Goal: Task Accomplishment & Management: Use online tool/utility

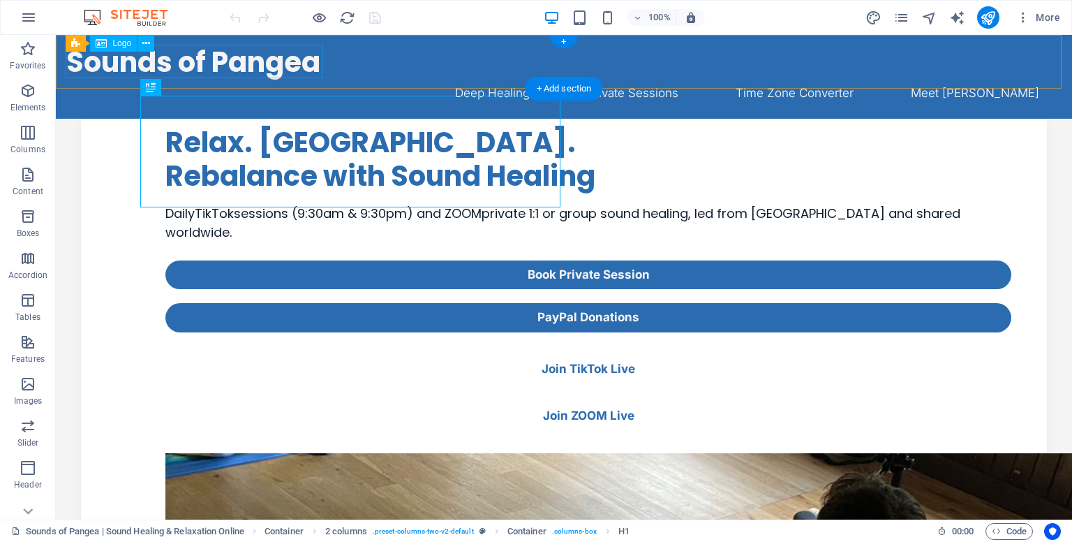
click at [217, 64] on div "Sounds of Pangea" at bounding box center [564, 61] width 996 height 33
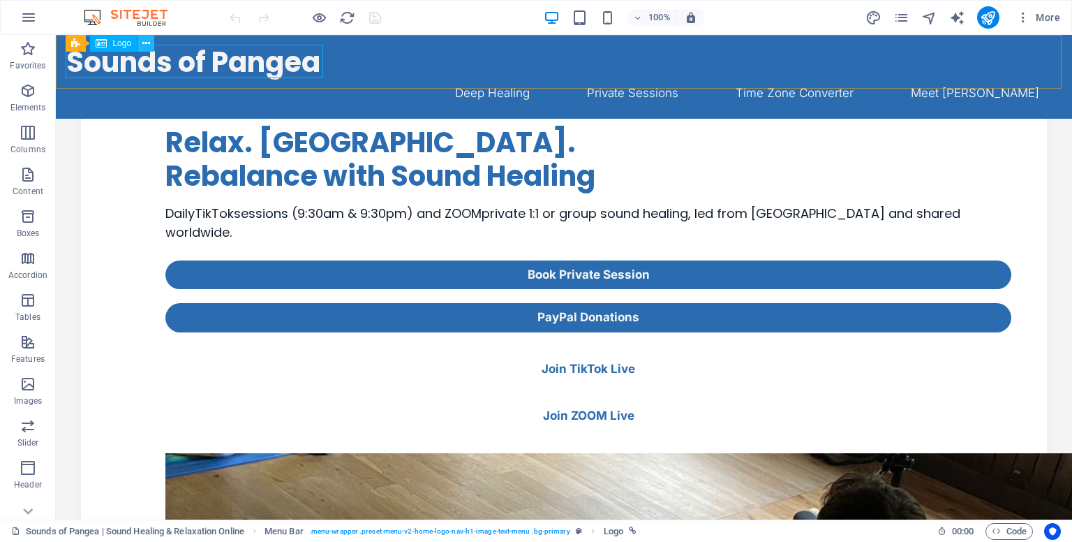
click at [144, 43] on icon at bounding box center [146, 43] width 8 height 15
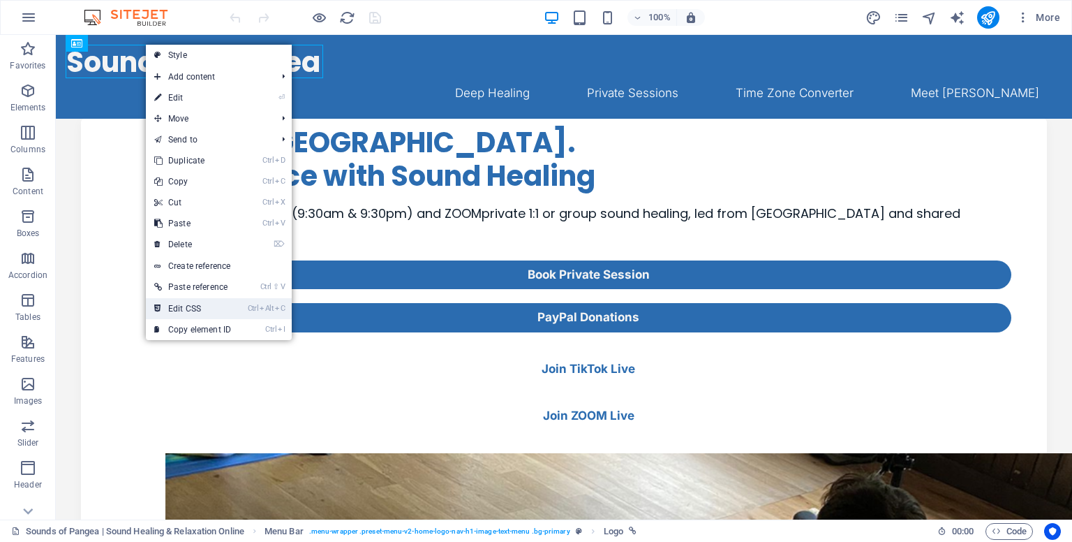
click at [199, 305] on link "Ctrl Alt C Edit CSS" at bounding box center [193, 308] width 94 height 21
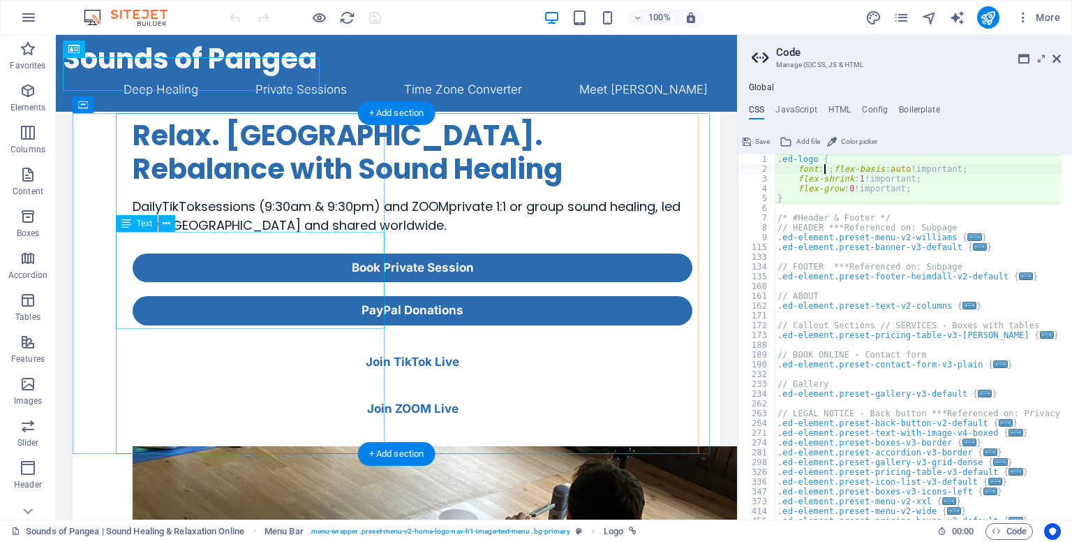
scroll to position [0, 3]
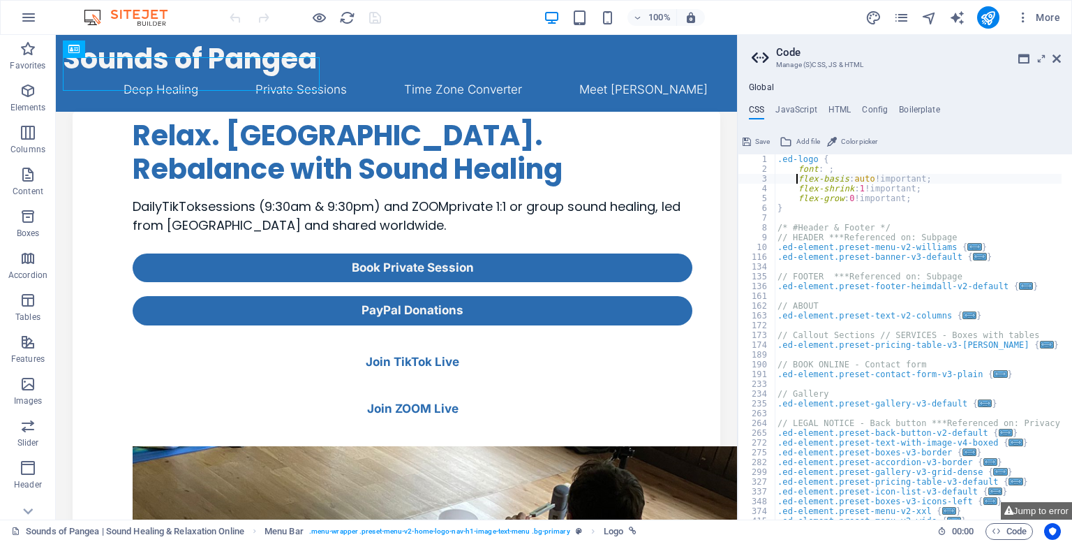
click at [815, 166] on div ".ed-logo { font : ; flex-basis : auto !important; flex-shrink : 1 !important; f…" at bounding box center [1062, 341] width 574 height 374
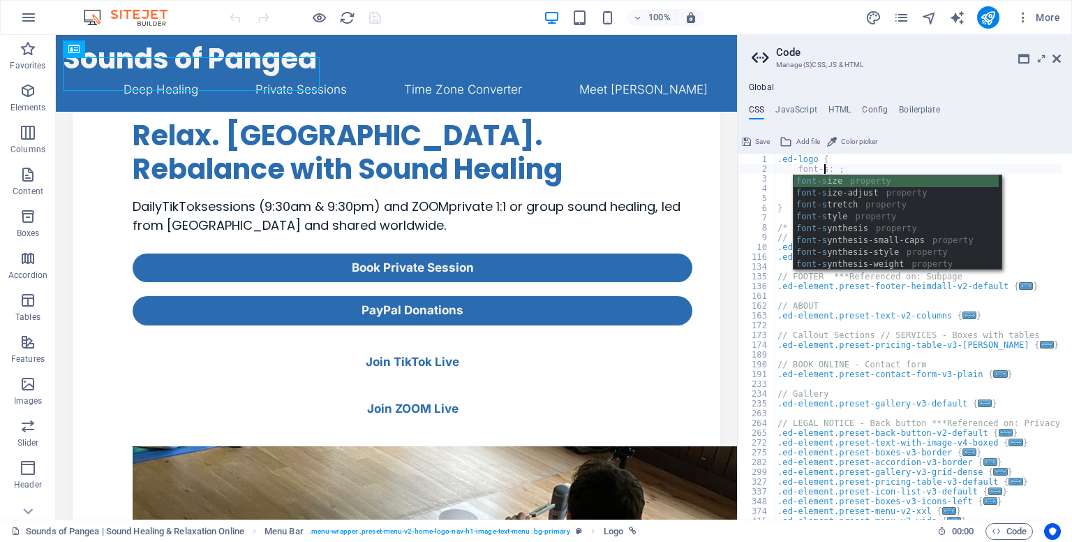
scroll to position [0, 6]
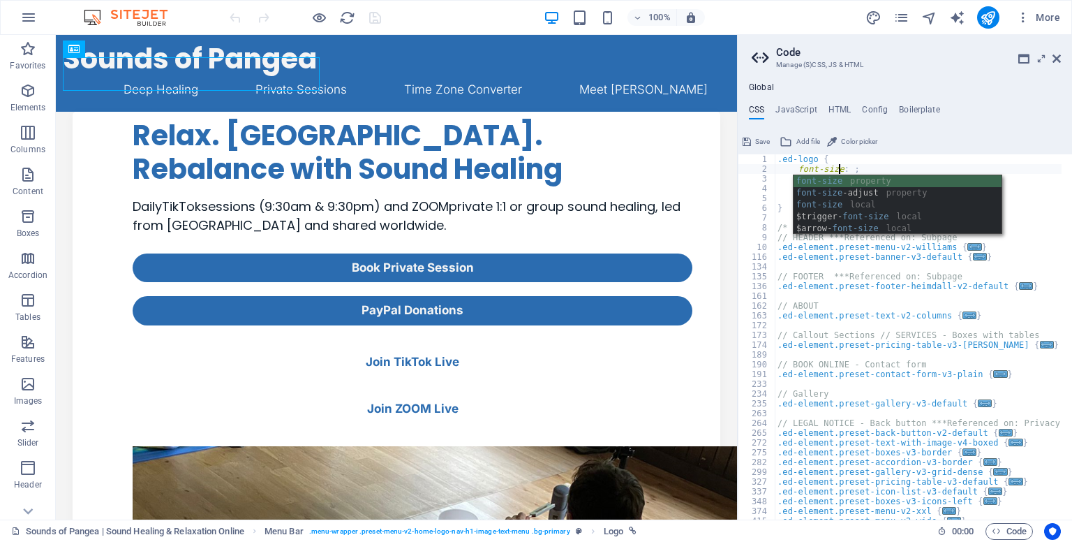
click at [897, 163] on div ".ed-logo { font-size : ; flex-basis : auto !important; flex-shrink : 1 !importa…" at bounding box center [1062, 341] width 574 height 374
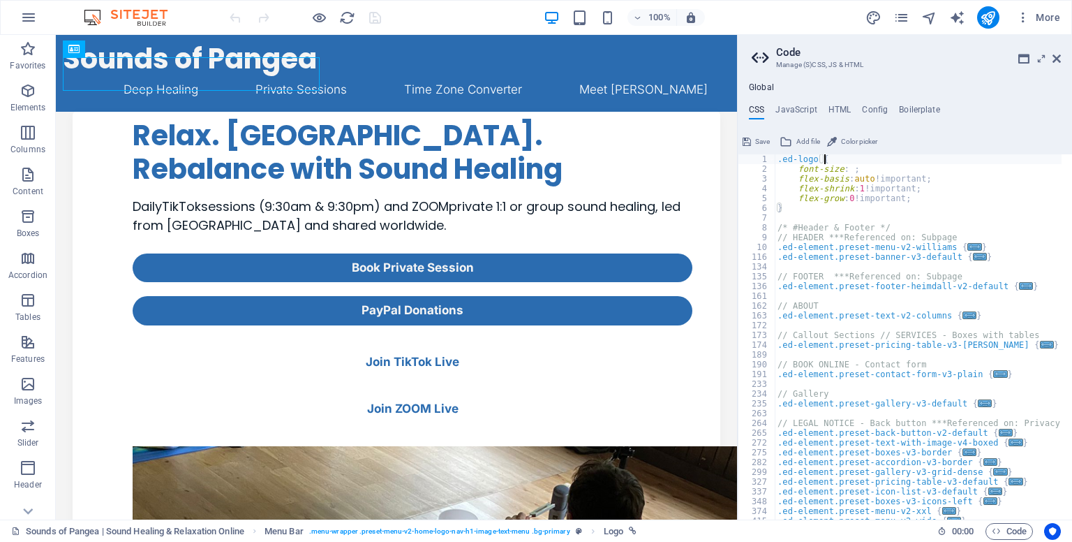
scroll to position [0, 3]
click at [846, 169] on div ".ed-logo { font-size : ; flex-basis : auto !important; flex-shrink : 1 !importa…" at bounding box center [1062, 341] width 574 height 374
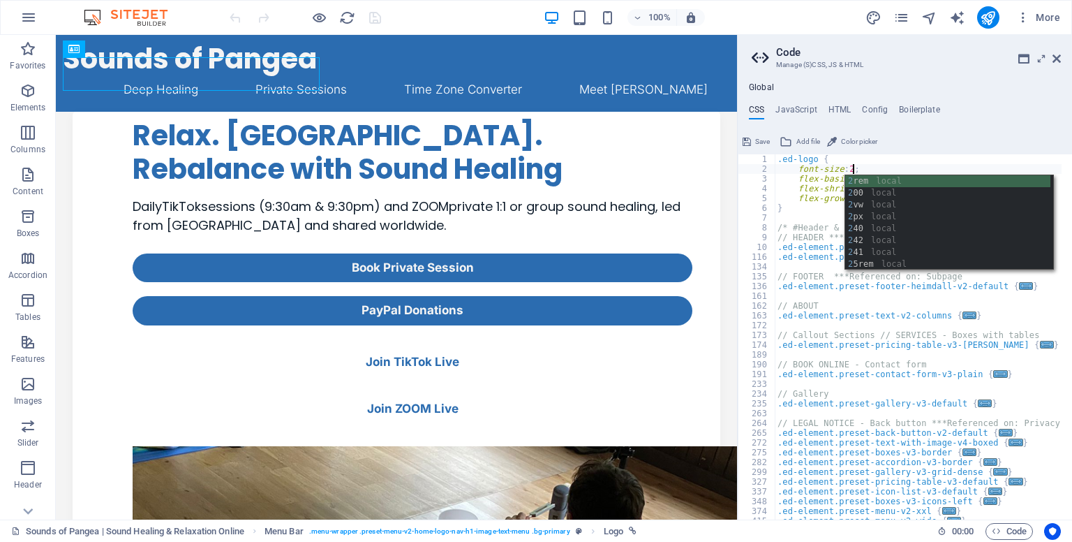
scroll to position [0, 7]
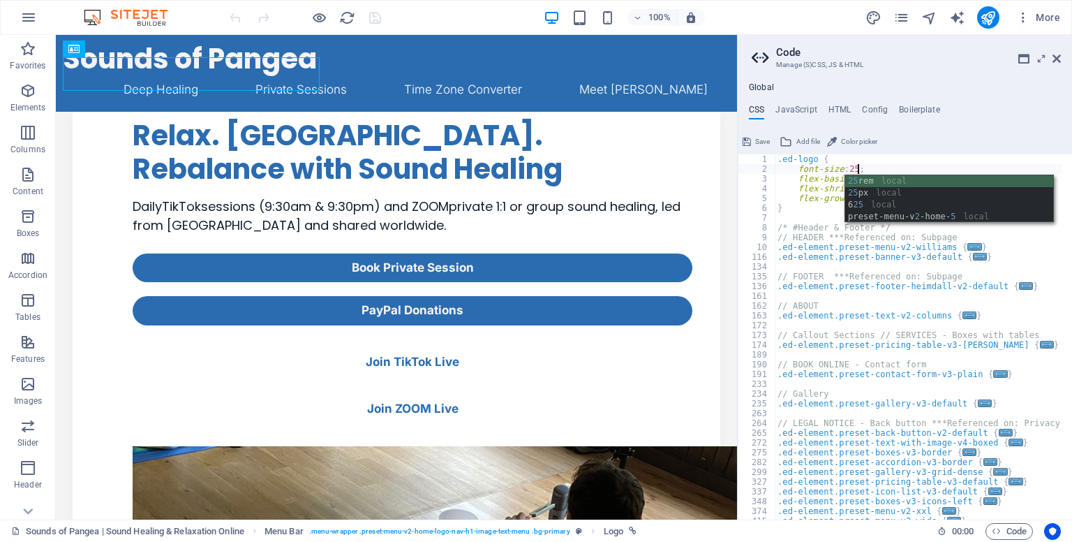
click at [874, 180] on div "25 rem local 25 px local 6 25 local preset-menu-v 2 -home- 5 local" at bounding box center [949, 210] width 208 height 71
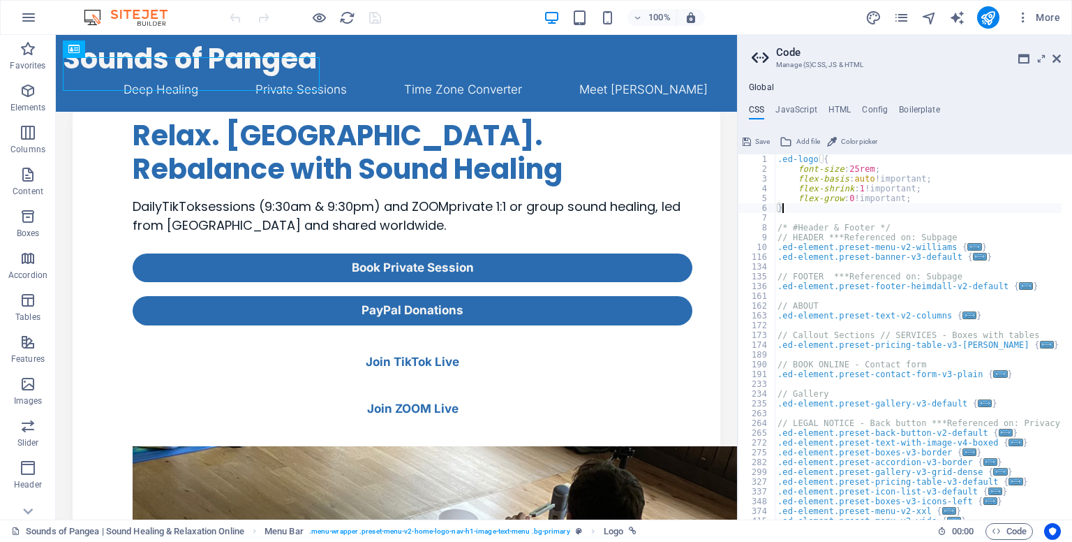
click at [863, 207] on div ".ed-logo { font-size : 25rem ; flex-basis : auto !important; flex-shrink : 1 !i…" at bounding box center [1062, 341] width 574 height 374
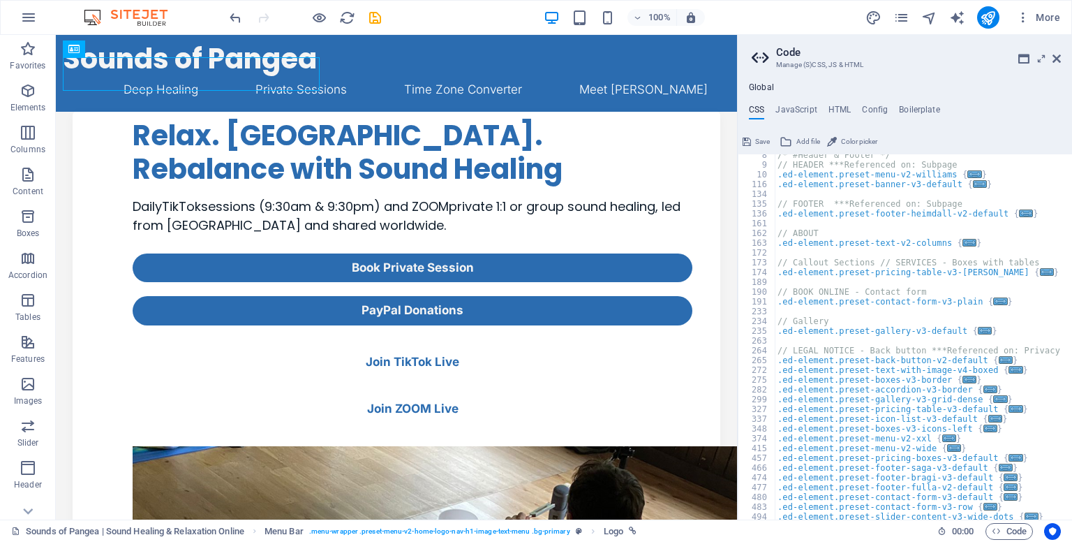
scroll to position [0, 0]
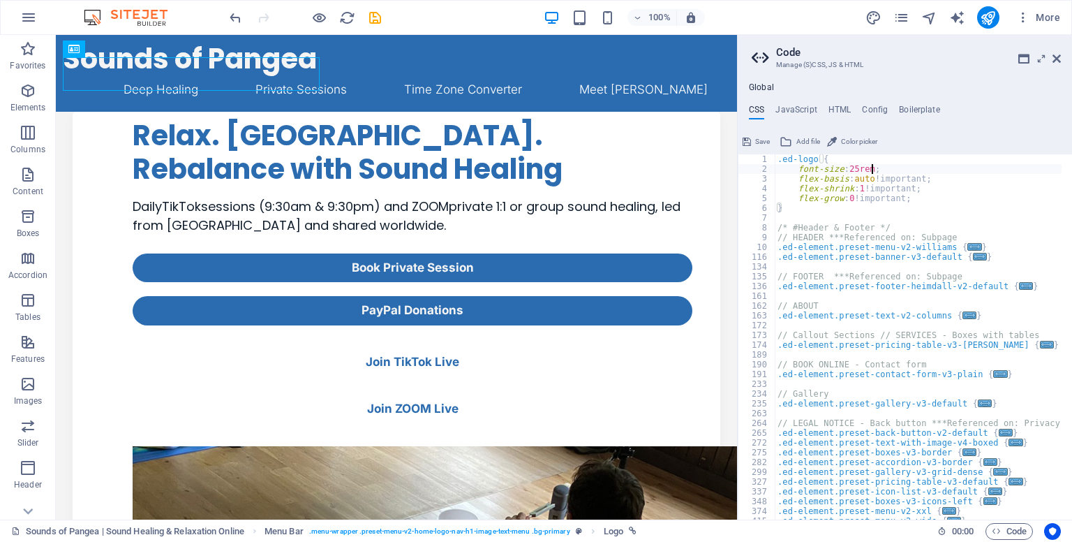
click at [869, 168] on div ".ed-logo { font-size : 25rem ; flex-basis : auto !important; flex-shrink : 1 !i…" at bounding box center [1062, 341] width 574 height 374
click at [876, 196] on div ".ed-logo { font-size : 25rem !important; flex-basis : auto !important; flex-shr…" at bounding box center [1062, 341] width 574 height 374
click at [859, 172] on div ".ed-logo { font-size : 25rem !important; flex-basis : auto !important; flex-shr…" at bounding box center [1062, 341] width 574 height 374
click at [907, 278] on div ".ed-logo { font-size : 2rem !important; flex-basis : auto !important; flex-shri…" at bounding box center [1062, 341] width 574 height 374
click at [864, 166] on div ".ed-logo { font-size : 2rem !important; flex-basis : auto !important; flex-shri…" at bounding box center [1062, 341] width 574 height 374
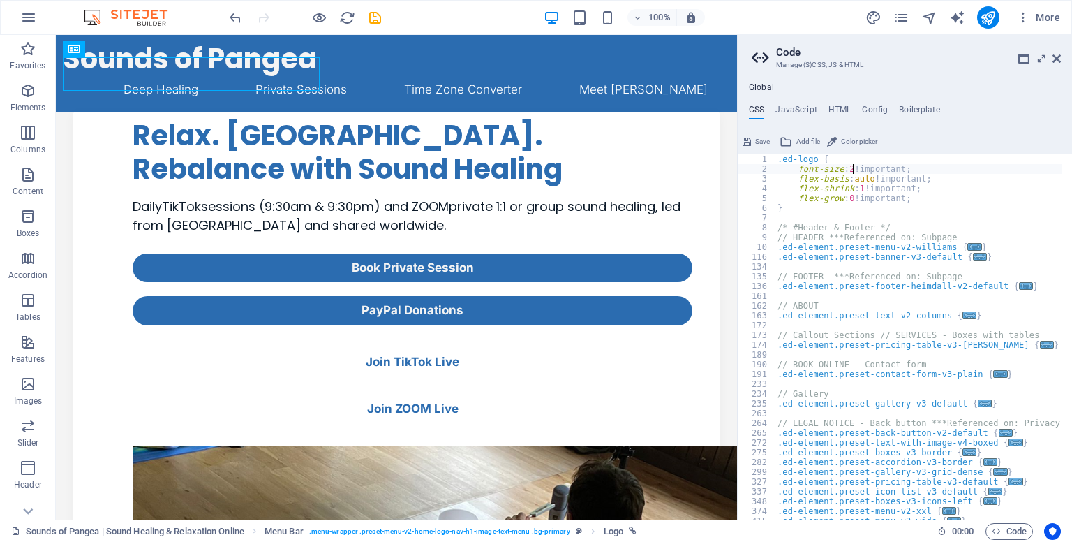
scroll to position [0, 8]
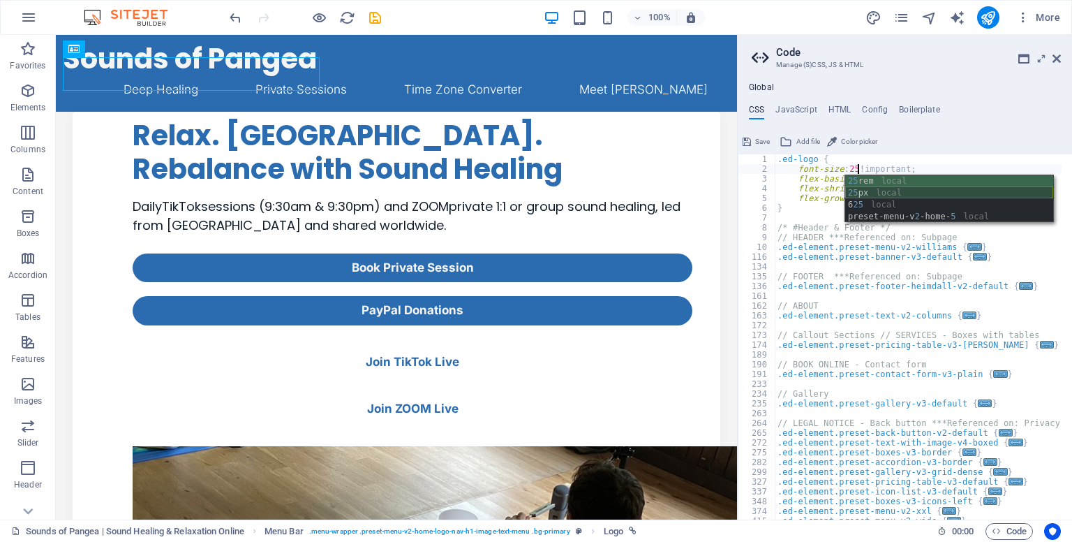
click at [911, 197] on div "25 rem local 25 px local 6 25 local preset-menu-v 2 -home- 5 local" at bounding box center [949, 210] width 208 height 71
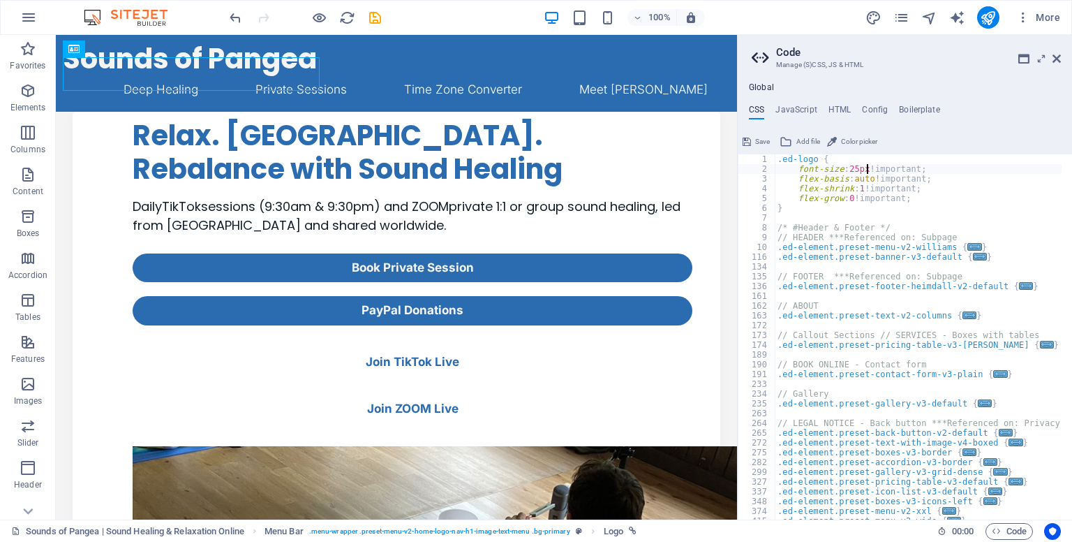
type textarea "font-size: 25px!important;"
click at [850, 268] on div ".ed-logo { font-size : 25px !important; flex-basis : auto !important; flex-shri…" at bounding box center [1062, 341] width 574 height 374
click at [760, 144] on span "Save" at bounding box center [762, 141] width 15 height 17
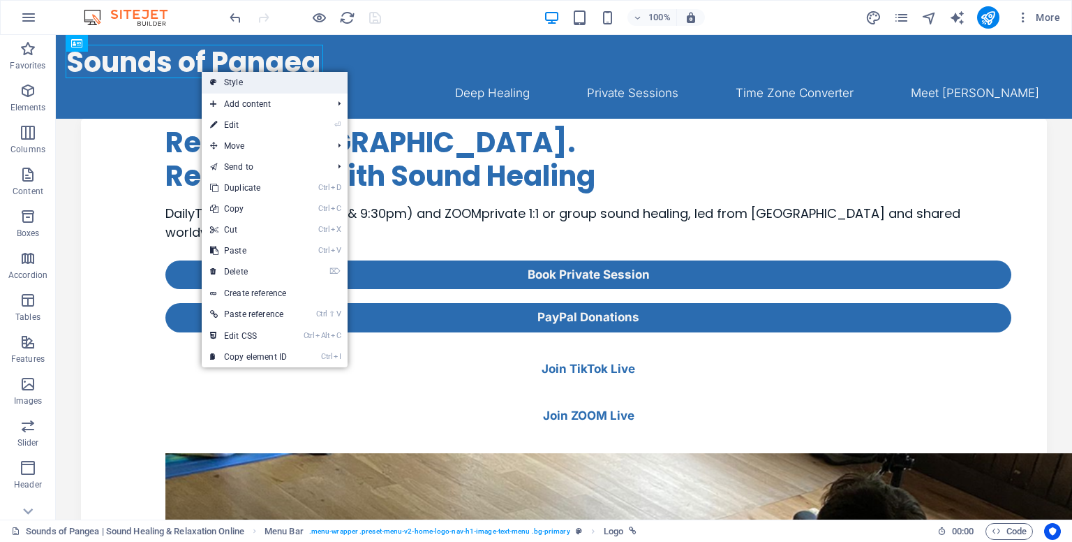
click at [248, 77] on link "Style" at bounding box center [275, 82] width 146 height 21
select select "px"
select select "preset-menu-v2-home-logo-nav-h1-image-text-menu"
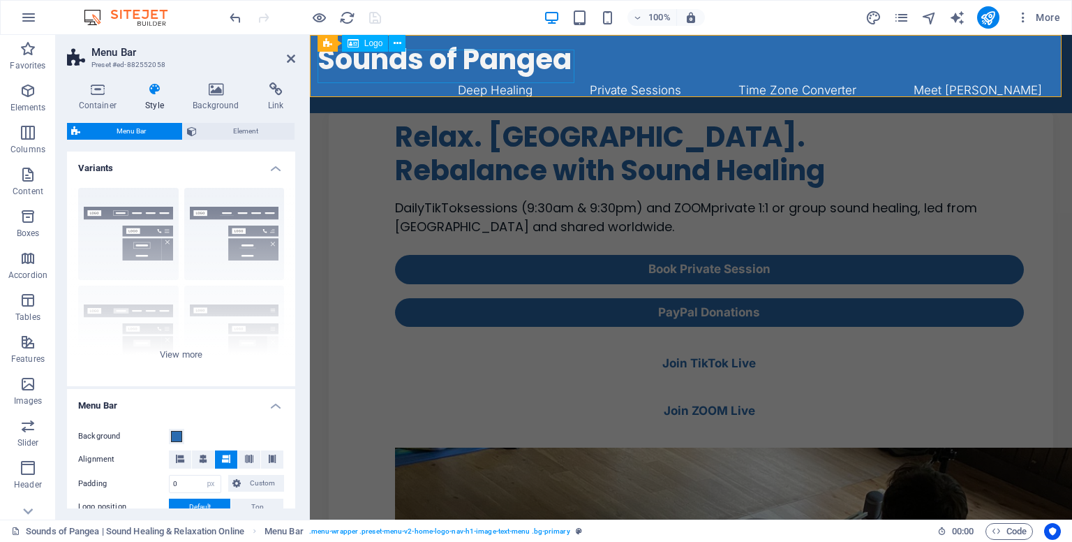
click at [357, 47] on icon at bounding box center [353, 43] width 11 height 17
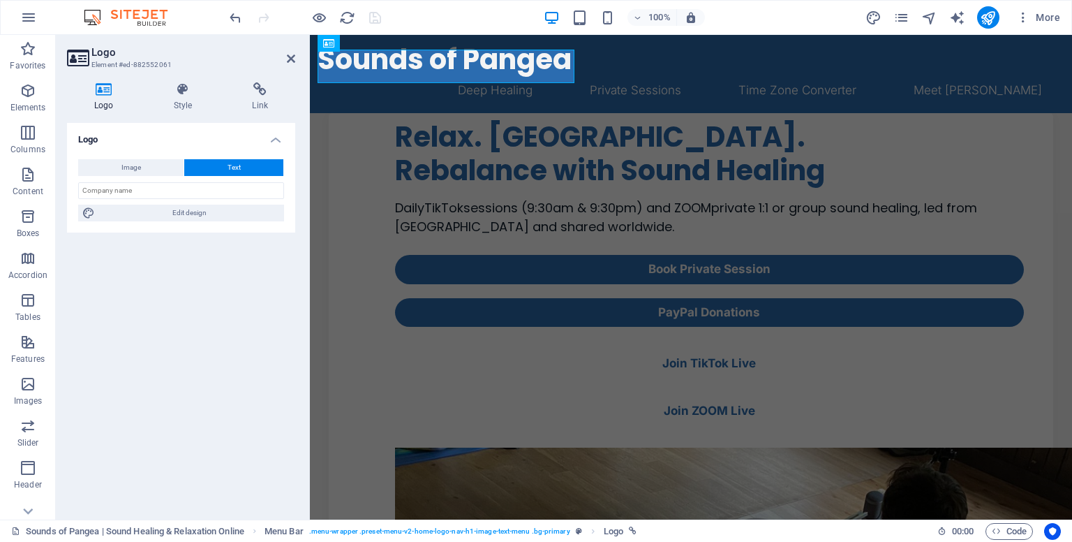
click at [190, 112] on div "Logo Style Link Logo Image Text Drag files here, click to choose files or selec…" at bounding box center [181, 295] width 228 height 426
click at [184, 91] on icon at bounding box center [183, 89] width 73 height 14
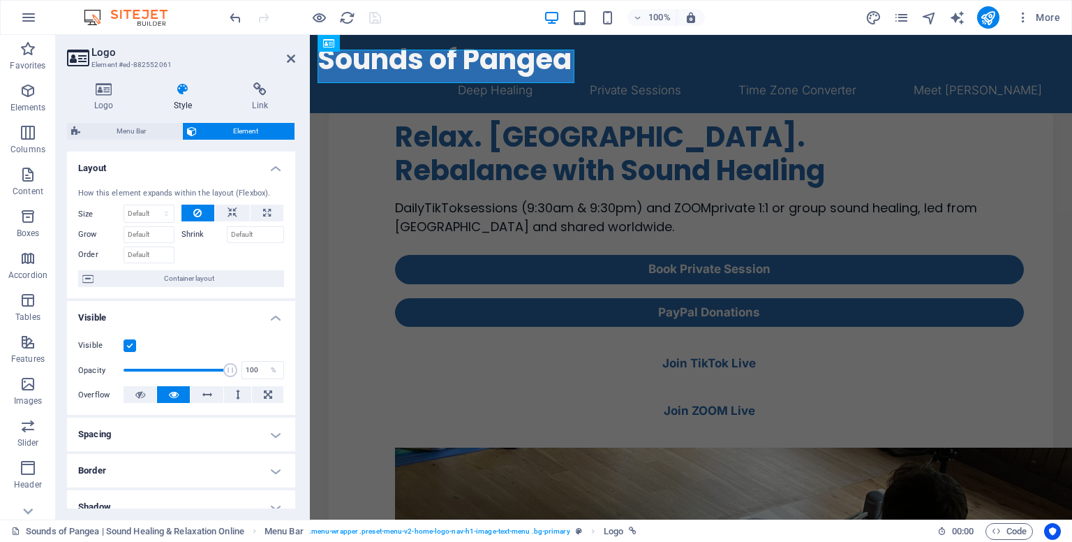
scroll to position [232, 0]
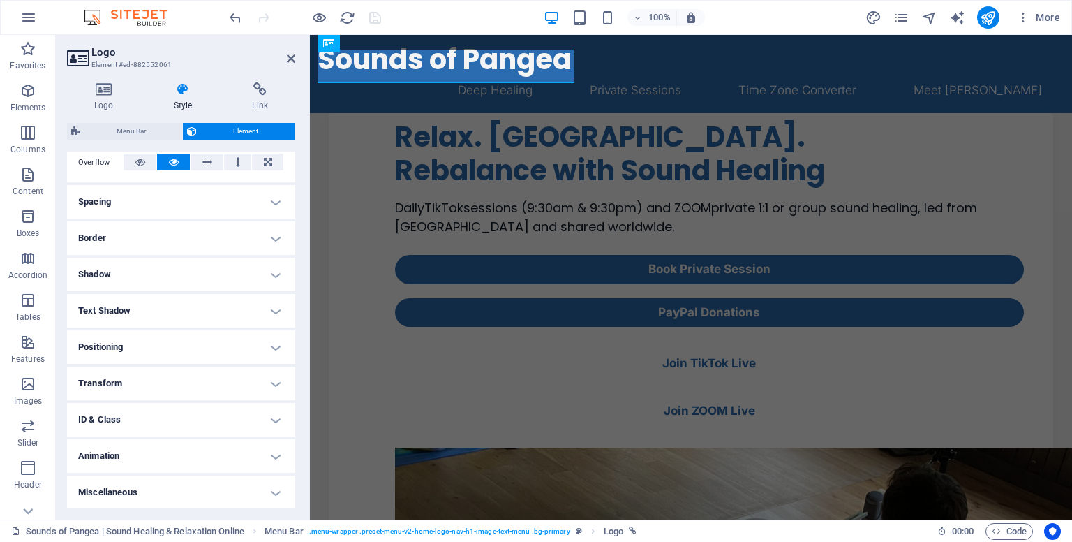
click at [202, 403] on h4 "ID & Class" at bounding box center [181, 419] width 228 height 33
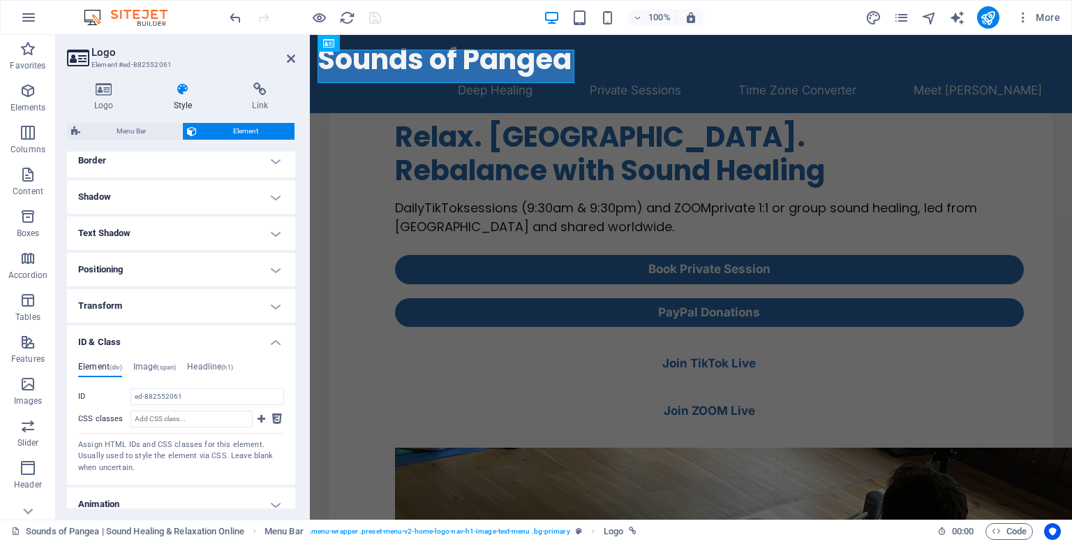
scroll to position [313, 0]
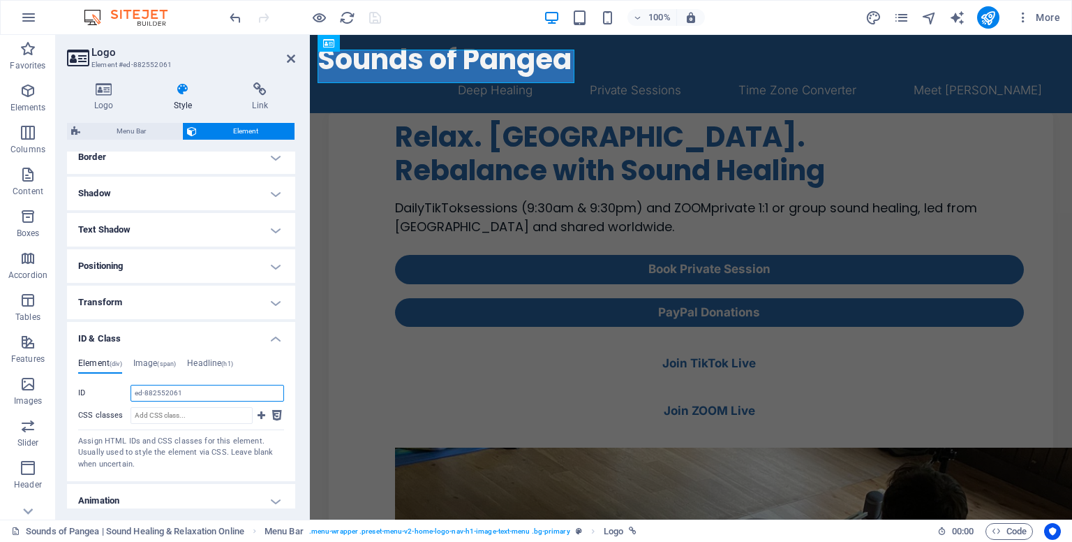
drag, startPoint x: 201, startPoint y: 392, endPoint x: 179, endPoint y: 394, distance: 22.4
click at [179, 394] on input "ed-882552061" at bounding box center [207, 393] width 154 height 17
click at [214, 364] on h4 "Headline (h1)" at bounding box center [210, 365] width 46 height 15
click at [188, 391] on input "ID Space and special character (except "-" or "_") are not accepted" at bounding box center [207, 393] width 154 height 17
click at [159, 394] on input "custom-logo" at bounding box center [207, 393] width 154 height 17
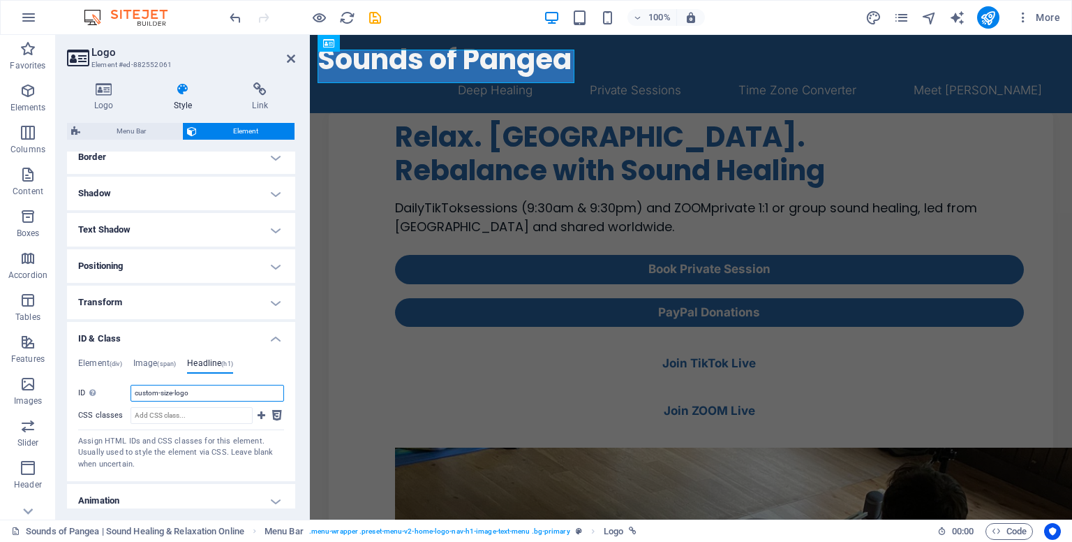
type input "custom-size-logo"
click at [270, 453] on div "Assign HTML IDs and CSS classes for this element. Usually used to style the ele…" at bounding box center [181, 452] width 206 height 35
drag, startPoint x: 198, startPoint y: 396, endPoint x: 84, endPoint y: 405, distance: 114.7
click at [84, 405] on div "ID Space and special character (except "-" or "_") are not accepted custom-size…" at bounding box center [181, 428] width 206 height 86
click at [370, 13] on icon "save" at bounding box center [375, 18] width 16 height 16
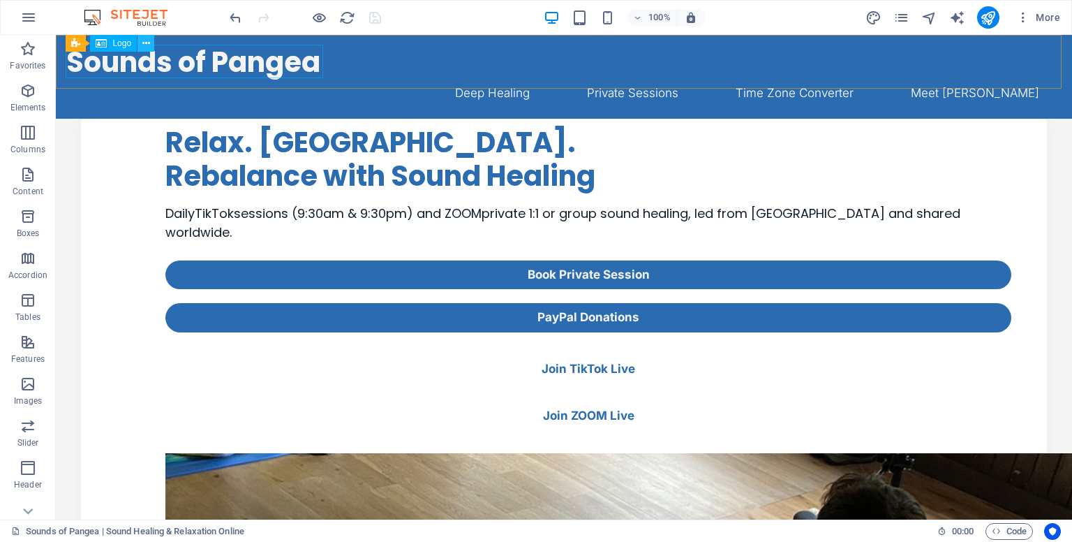
click at [151, 40] on button at bounding box center [145, 43] width 17 height 17
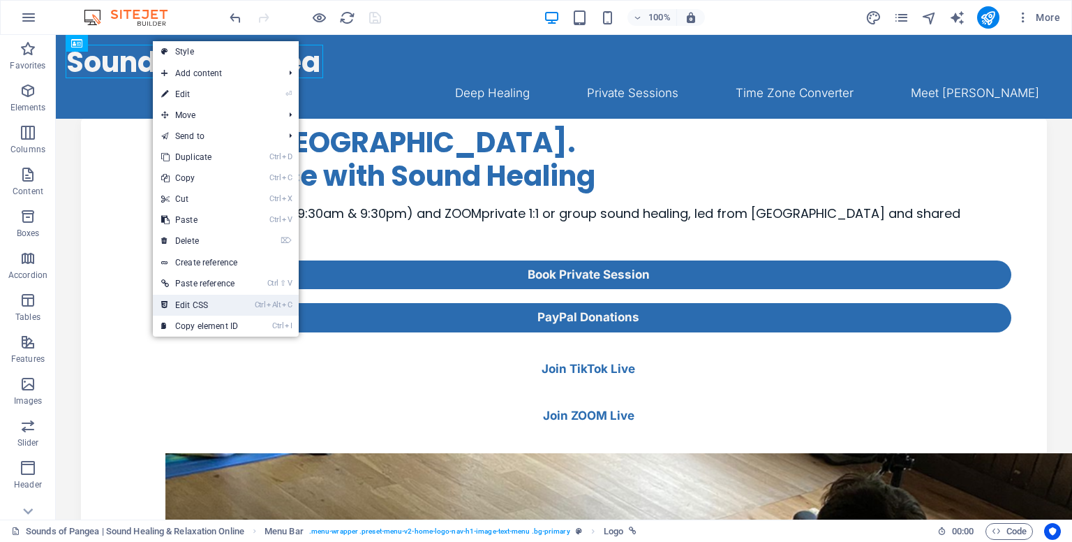
click at [232, 306] on link "Ctrl Alt C Edit CSS" at bounding box center [200, 304] width 94 height 21
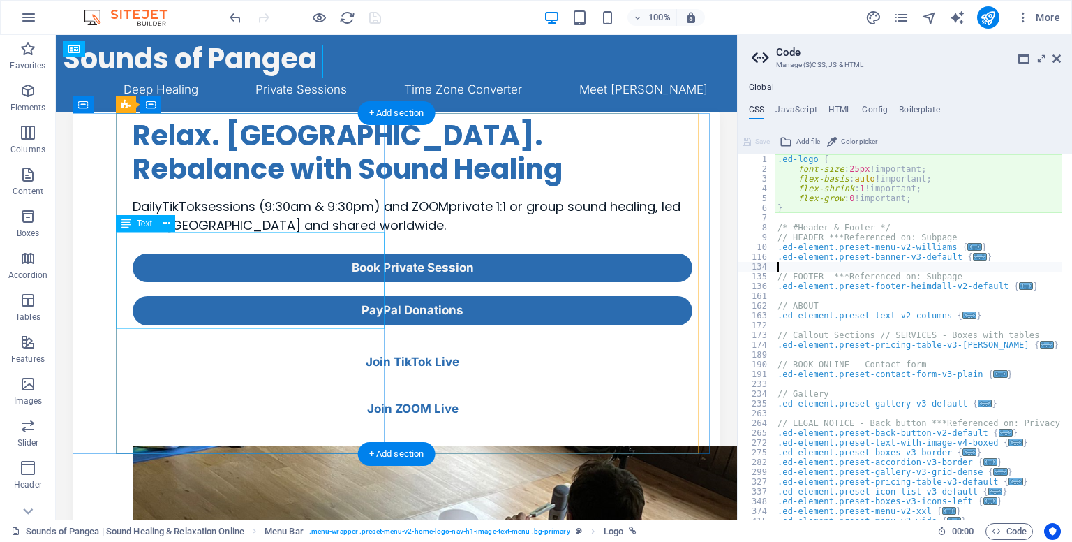
type textarea "font-size: 25px!important;"
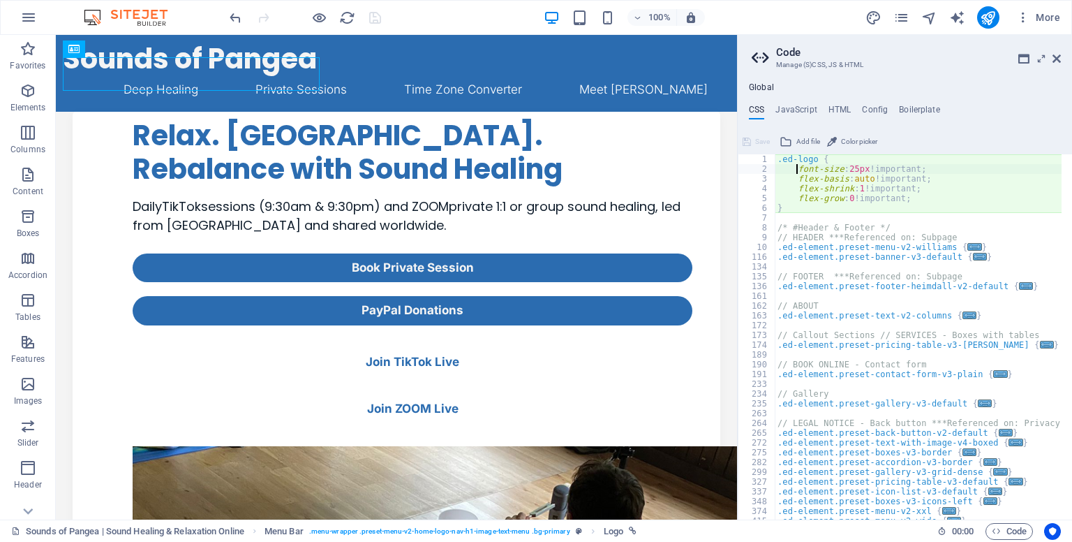
click at [926, 168] on div ".ed-logo { font-size : 25px !important; flex-basis : auto !important; flex-shri…" at bounding box center [1062, 341] width 574 height 374
drag, startPoint x: 926, startPoint y: 168, endPoint x: 761, endPoint y: 170, distance: 164.7
click at [761, 170] on div "font-size: 25px!important; 1 2 3 4 5 6 7 8 9 10 116 134 135 136 161 162 163 172…" at bounding box center [905, 336] width 334 height 365
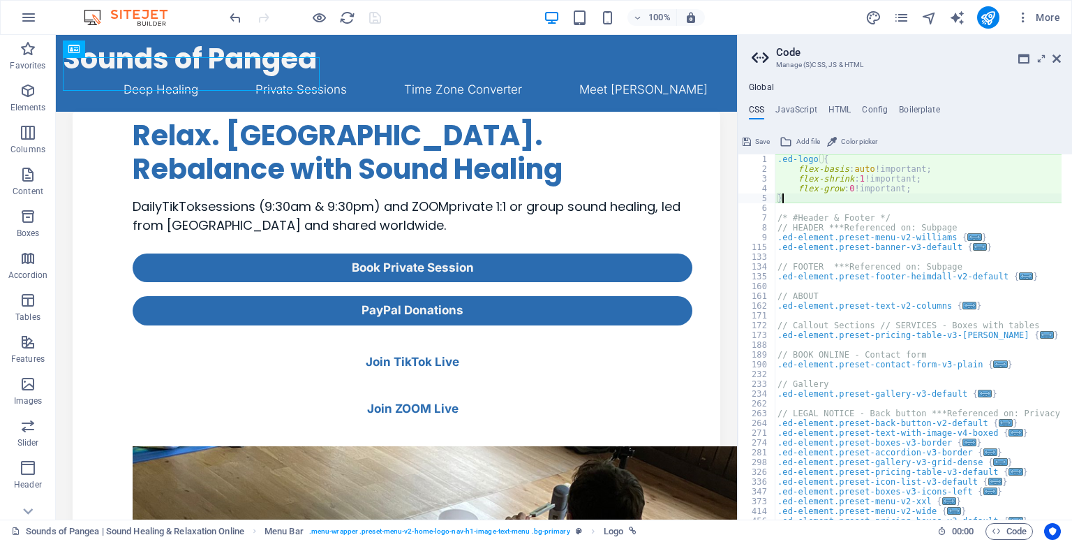
click at [796, 199] on div ".ed-logo { flex-basis : auto !important; flex-shrink : 1 !important; flex-grow …" at bounding box center [1062, 341] width 574 height 374
type textarea "}"
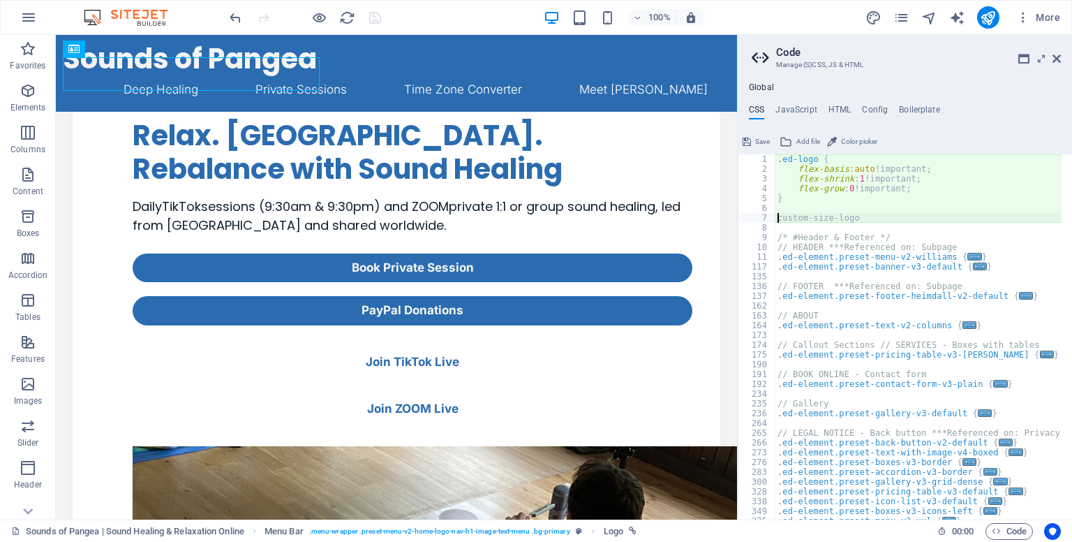
click at [779, 216] on div ".ed-logo { flex-basis : auto !important; flex-shrink : 1 !important; flex-grow …" at bounding box center [1062, 341] width 574 height 374
click at [874, 213] on div ".ed-logo { flex-basis : auto !important; flex-shrink : 1 !important; flex-grow …" at bounding box center [1062, 341] width 574 height 374
type textarea "#custom-size-logo {}"
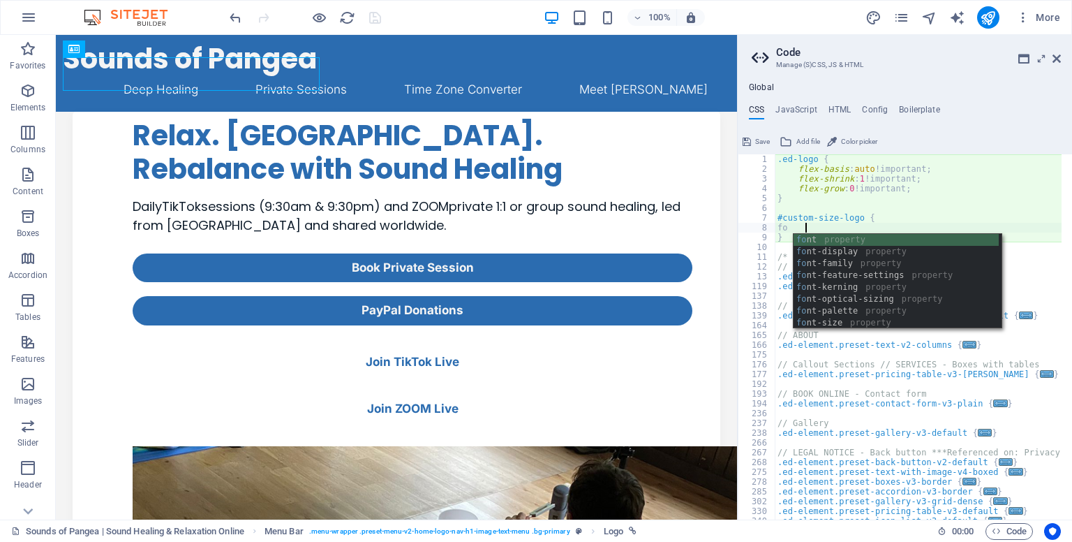
scroll to position [0, 2]
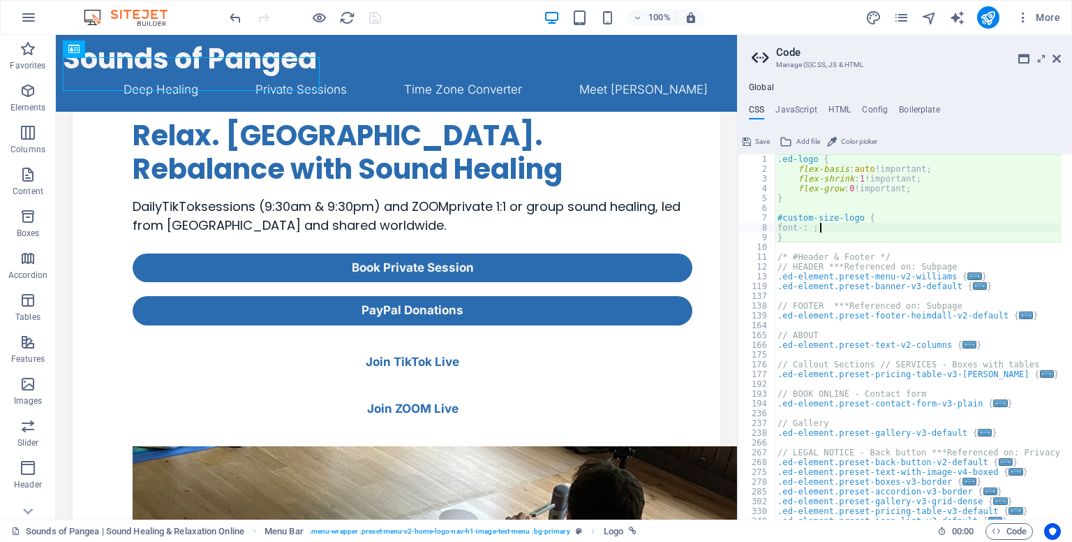
click at [821, 224] on div ".ed-logo { flex-basis : auto !important; flex-shrink : 1 !important; flex-grow …" at bounding box center [1062, 341] width 574 height 374
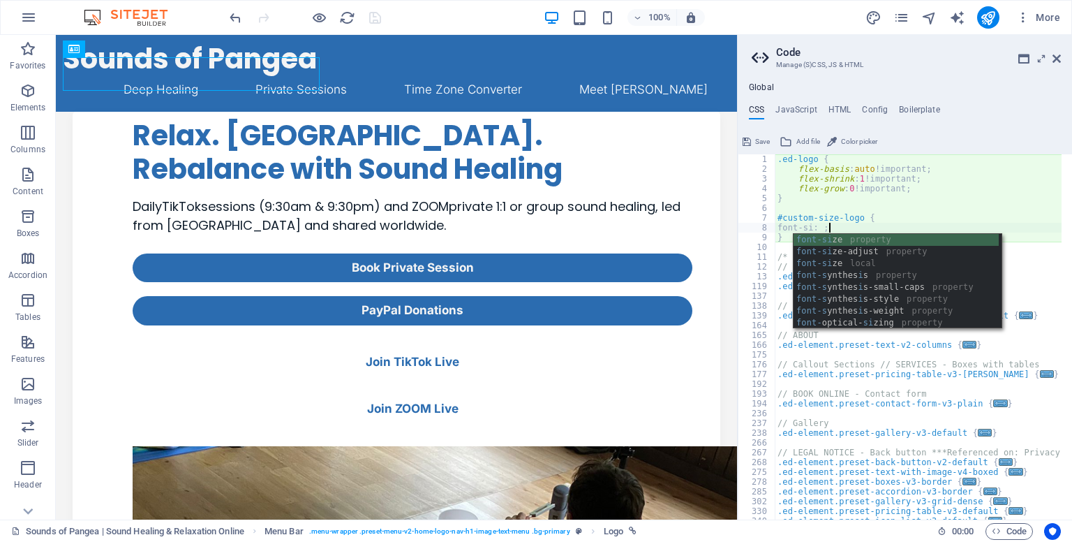
scroll to position [0, 4]
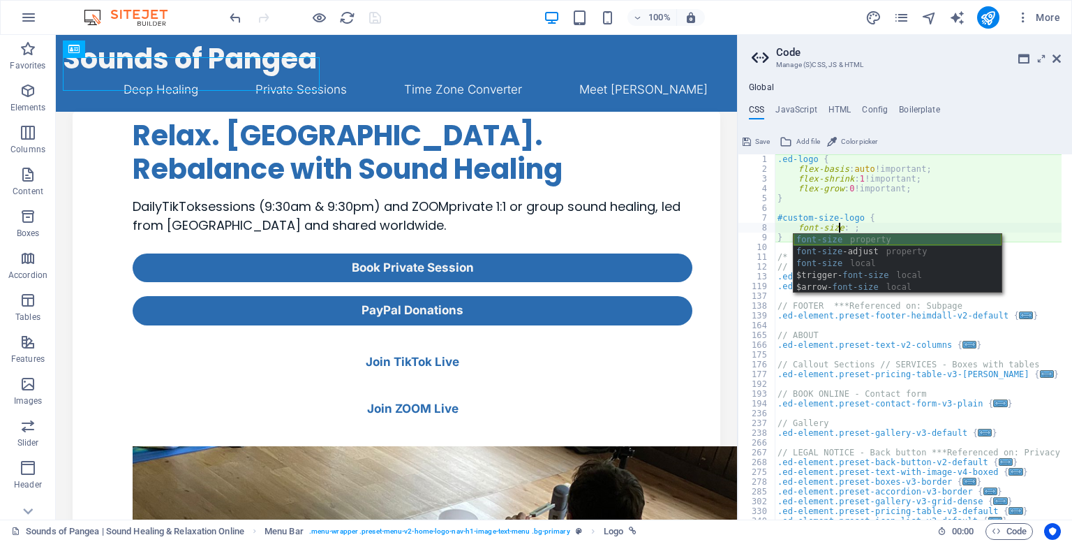
click at [862, 237] on div "font-size property font-size -adjust property font-size local $trigger- font-si…" at bounding box center [897, 275] width 208 height 83
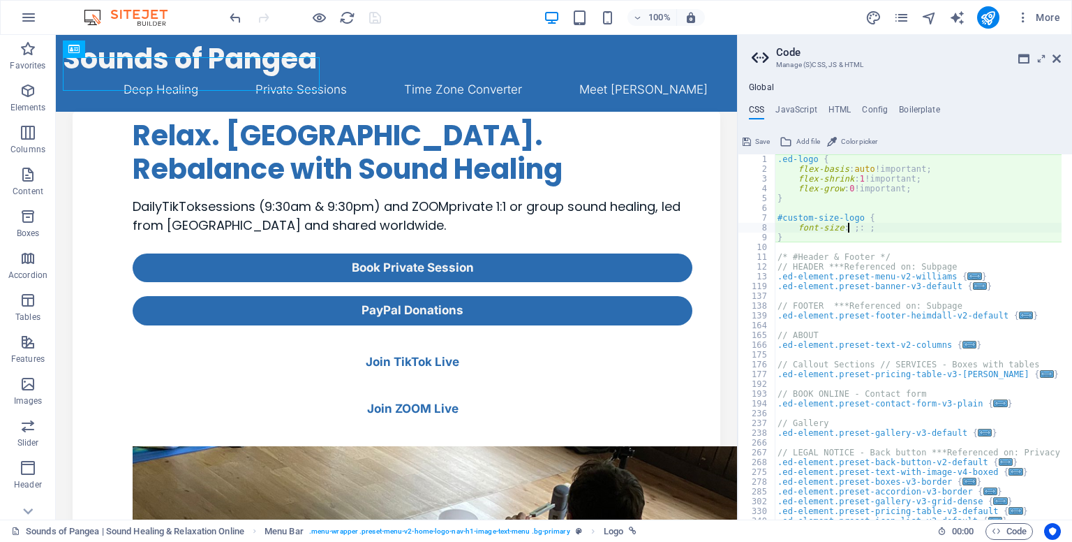
click at [868, 227] on div ".ed-logo { flex-basis : auto !important; flex-shrink : 1 !important; flex-grow …" at bounding box center [1062, 341] width 574 height 374
click at [848, 228] on div ".ed-logo { flex-basis : auto !important; flex-shrink : 1 !important; flex-grow …" at bounding box center [1062, 341] width 574 height 374
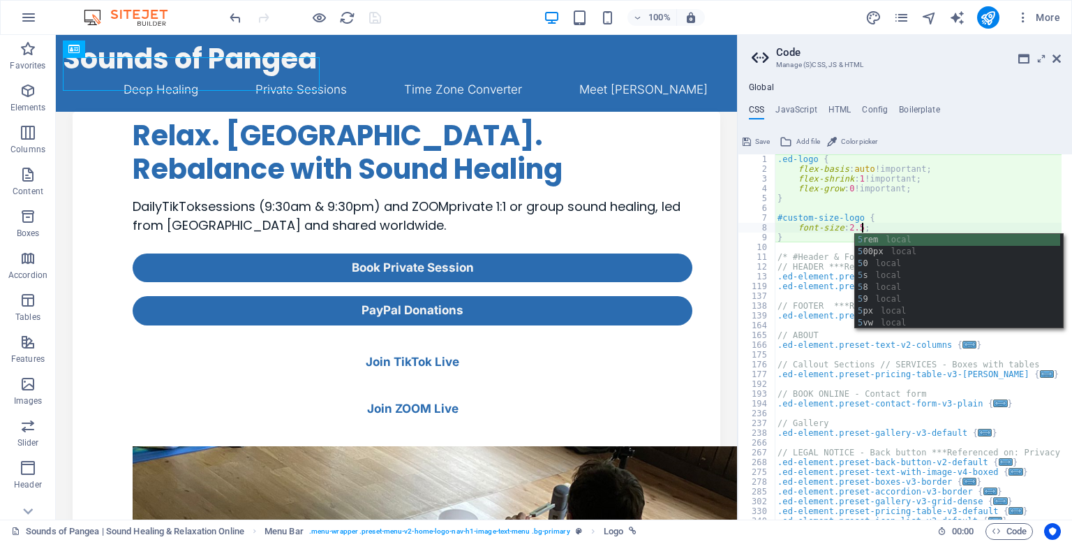
scroll to position [0, 7]
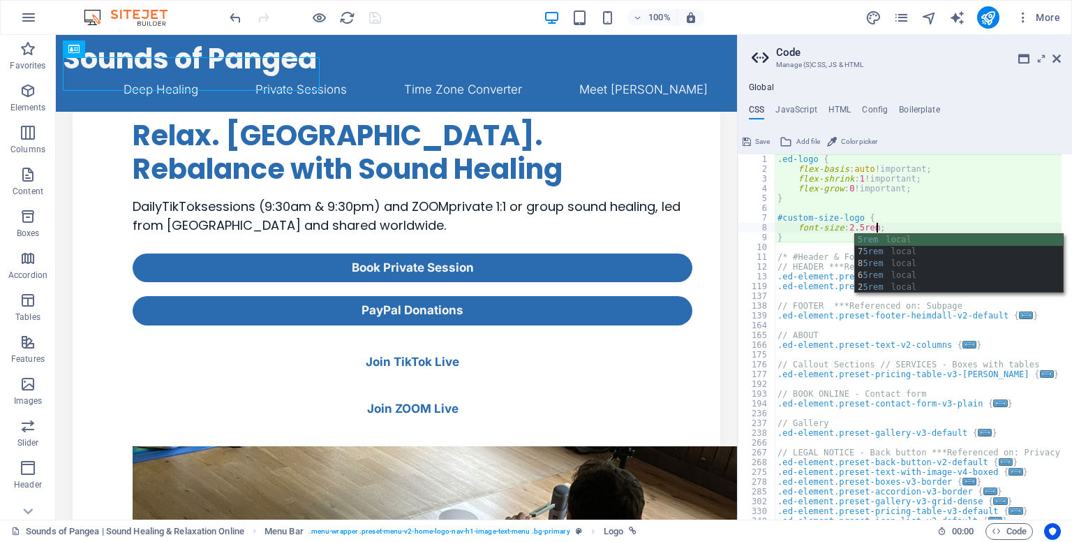
click at [835, 253] on div ".ed-logo { flex-basis : auto !important; flex-shrink : 1 !important; flex-grow …" at bounding box center [1062, 341] width 574 height 374
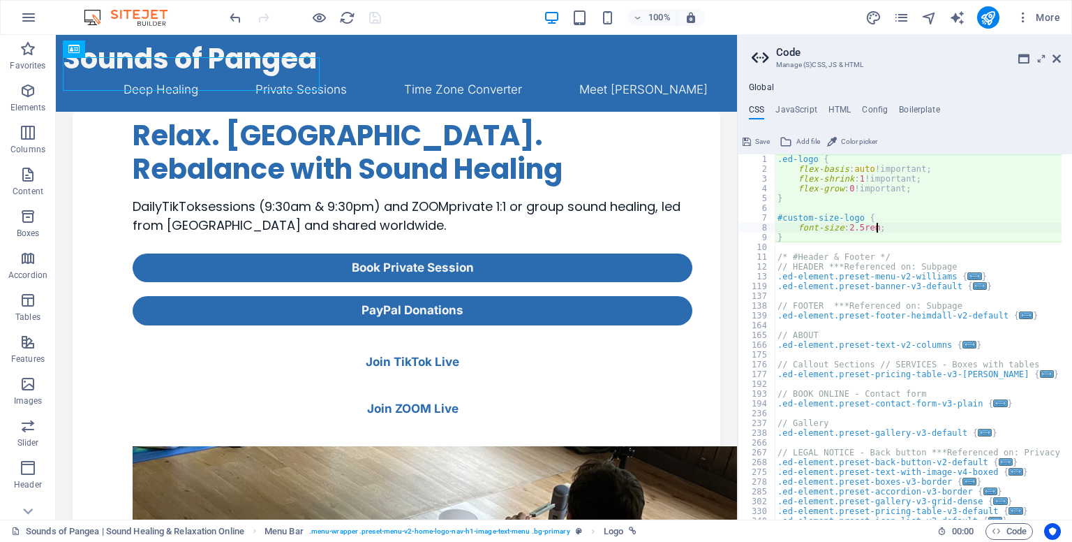
click at [877, 226] on div ".ed-logo { flex-basis : auto !important; flex-shrink : 1 !important; flex-grow …" at bounding box center [1062, 341] width 574 height 374
click at [857, 302] on div ".ed-logo { flex-basis : auto !important; flex-shrink : 1 !important; flex-grow …" at bounding box center [1062, 341] width 574 height 374
type textarea "// FOOTER ***Referenced on: Subpage"
click at [751, 143] on button "Save" at bounding box center [755, 141] width 31 height 17
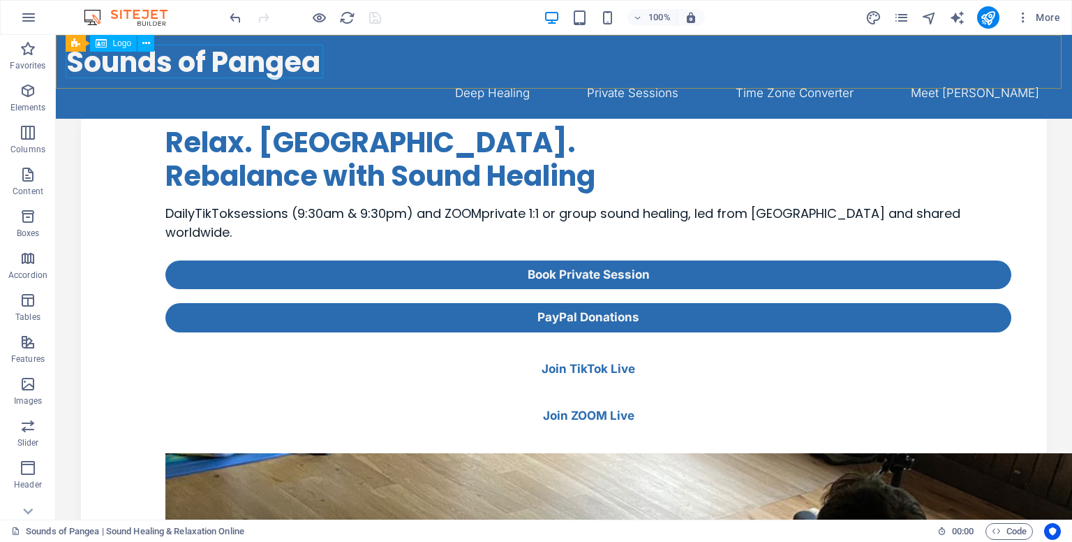
click at [117, 45] on span "Logo" at bounding box center [121, 43] width 19 height 8
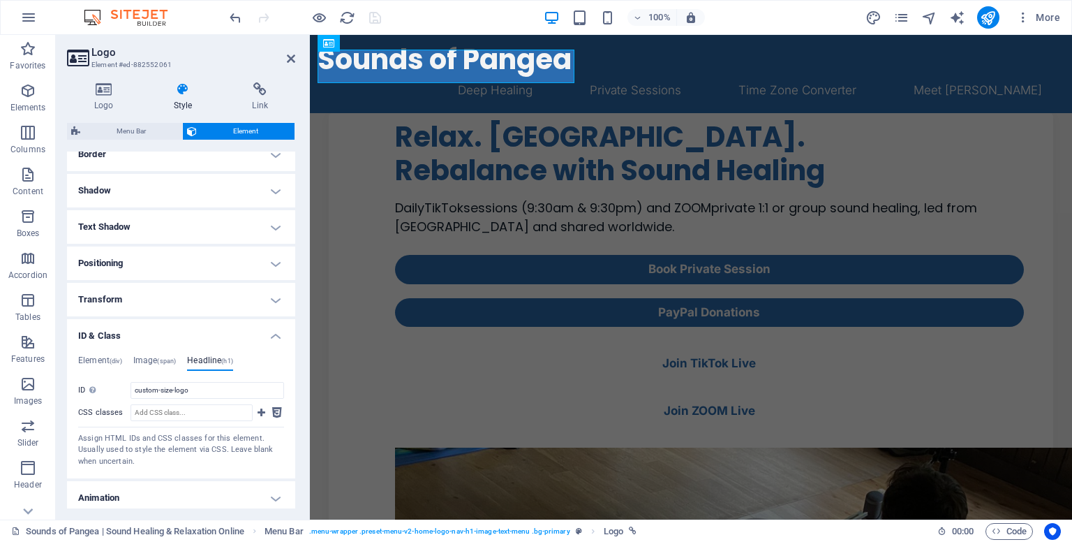
scroll to position [308, 0]
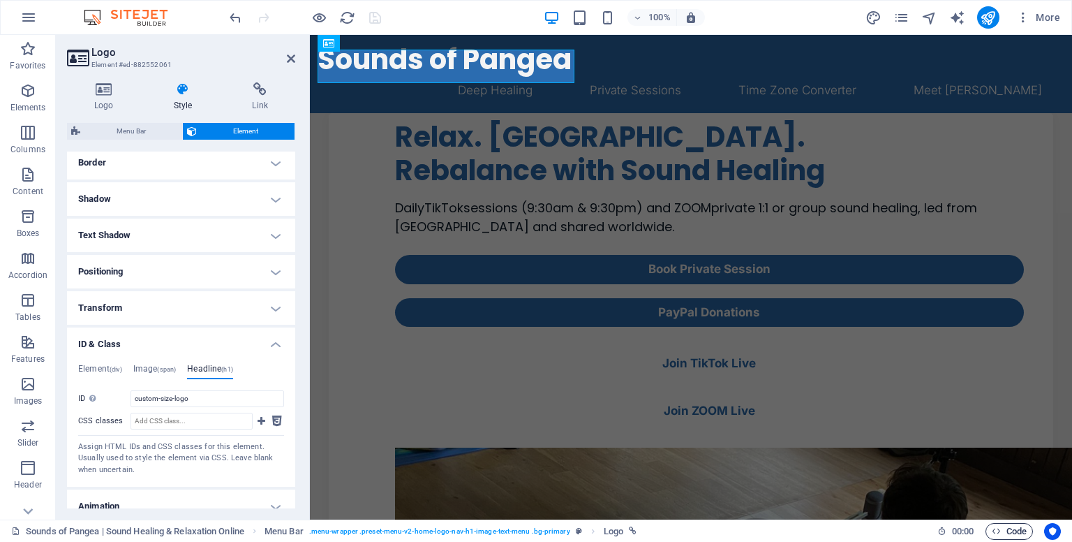
click at [1001, 528] on span "Code" at bounding box center [1009, 531] width 35 height 17
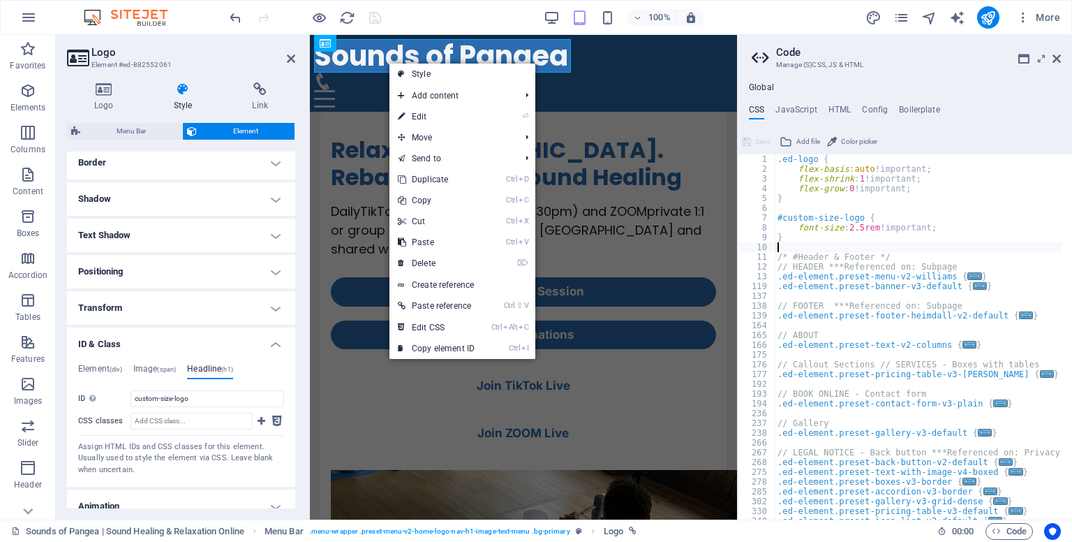
click at [834, 244] on div ".ed-logo { flex-basis : auto !important; flex-shrink : 1 !important; flex-grow …" at bounding box center [1062, 341] width 574 height 374
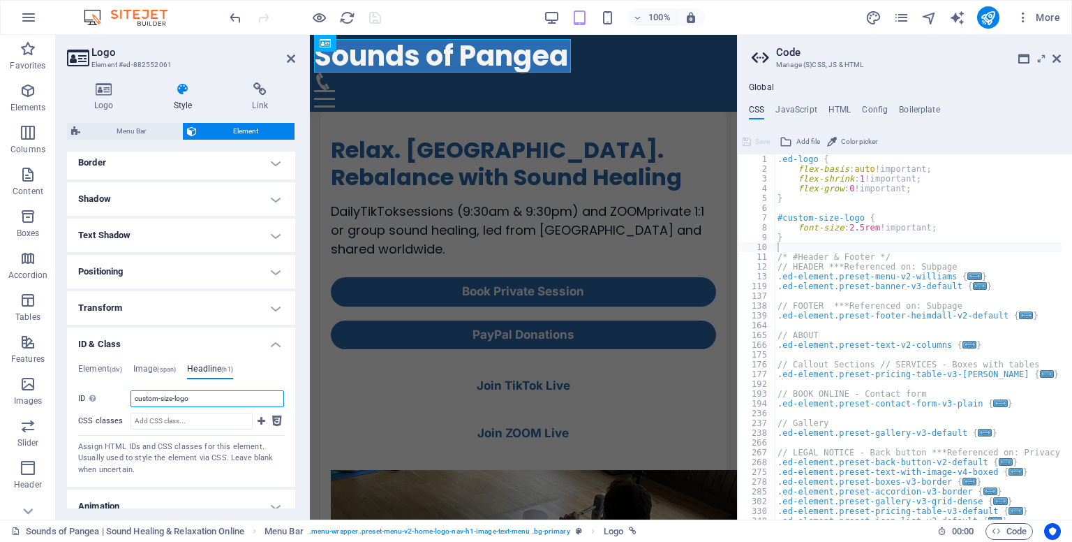
click at [190, 405] on input "custom-size-logo" at bounding box center [207, 398] width 154 height 17
type input "c"
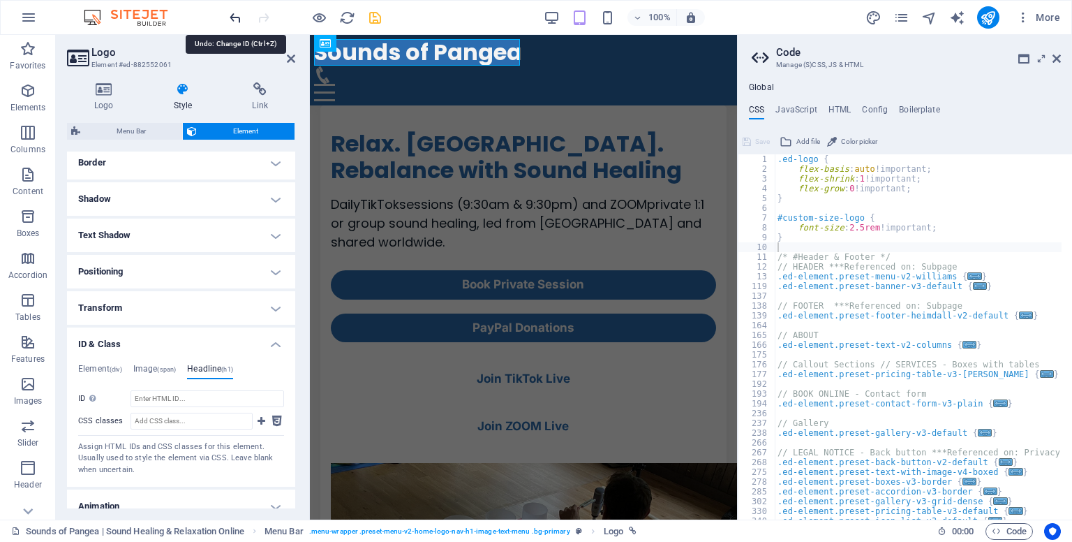
click at [232, 17] on icon "undo" at bounding box center [235, 18] width 16 height 16
type input "custom-size-logo"
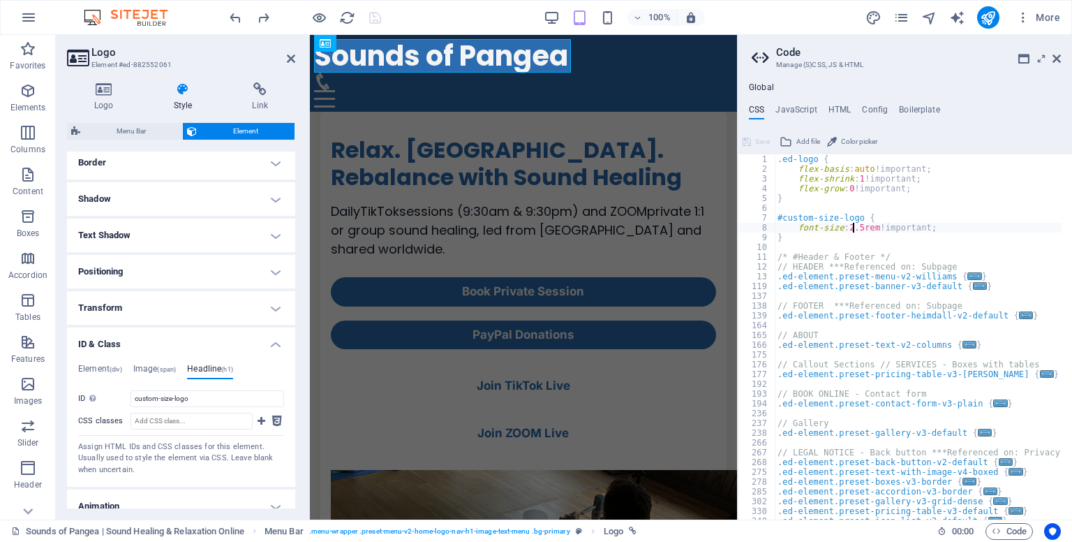
click at [852, 227] on div ".ed-logo { flex-basis : auto !important; flex-shrink : 1 !important; flex-grow …" at bounding box center [1062, 341] width 574 height 374
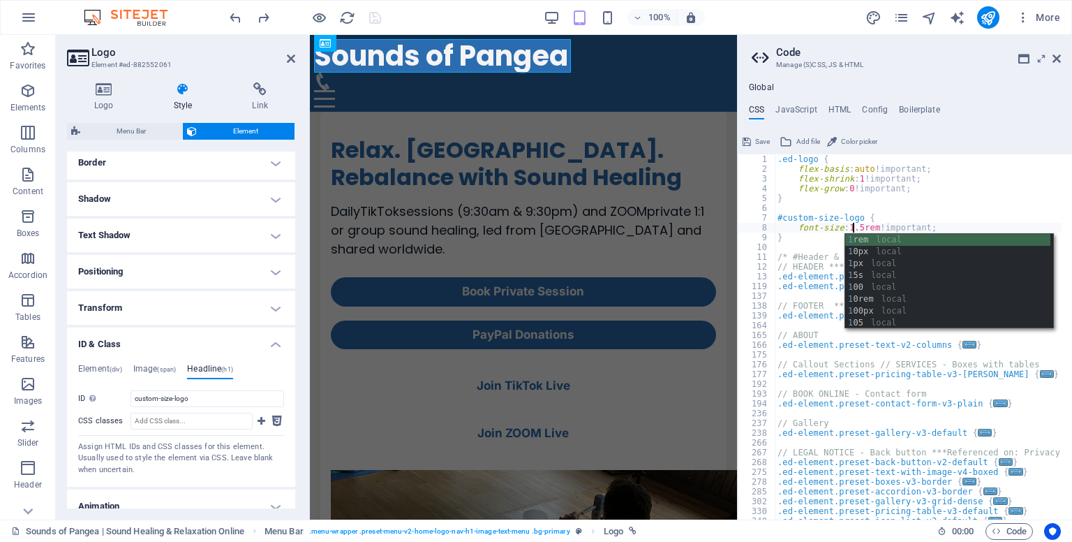
scroll to position [0, 6]
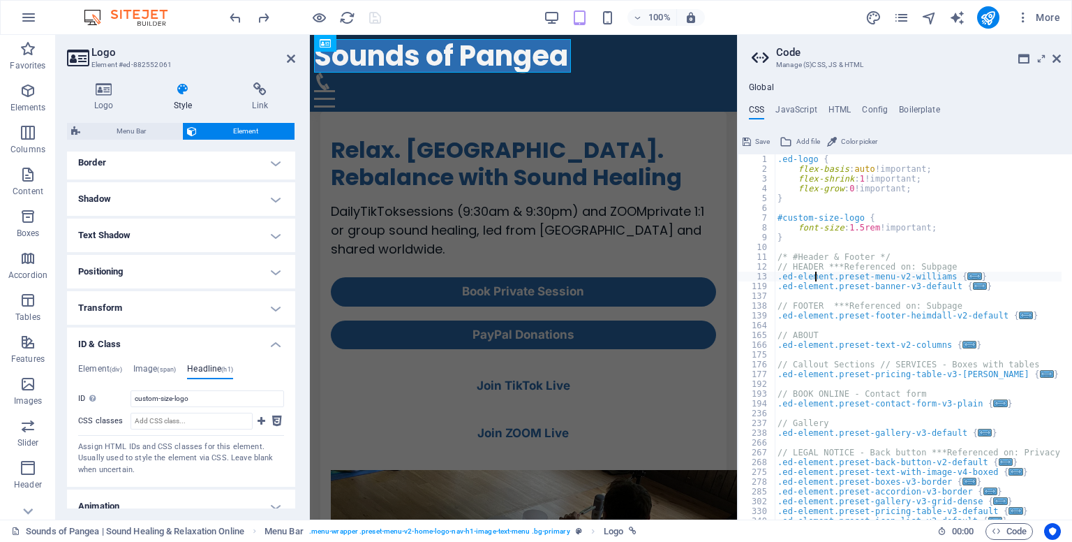
click at [817, 275] on div ".ed-logo { flex-basis : auto !important; flex-shrink : 1 !important; flex-grow …" at bounding box center [1062, 341] width 574 height 374
type textarea ".ed-element.preset-menu-v2-[PERSON_NAME] {"
click at [756, 139] on span "Save" at bounding box center [762, 141] width 15 height 17
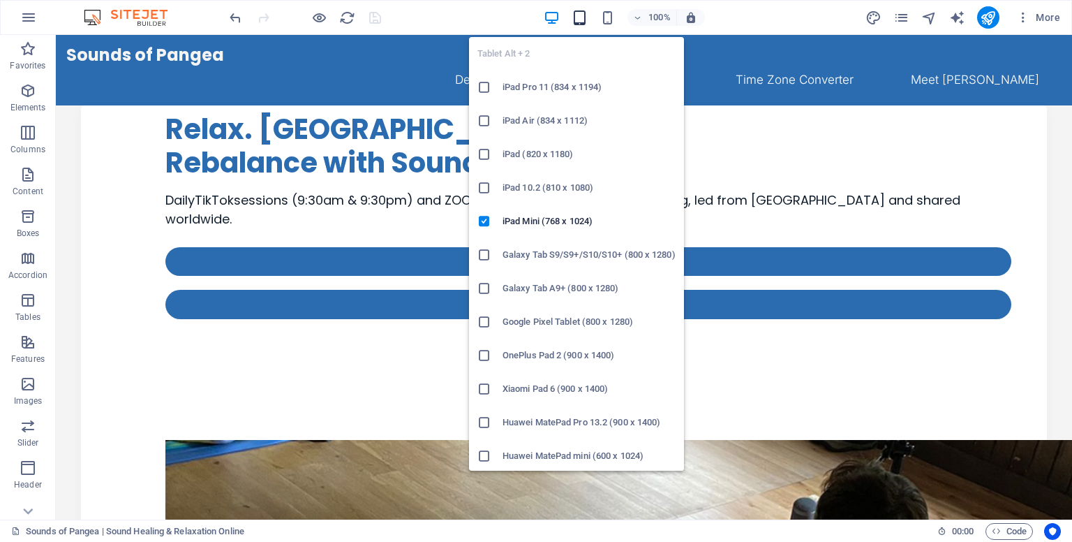
click at [583, 15] on icon "button" at bounding box center [580, 18] width 16 height 16
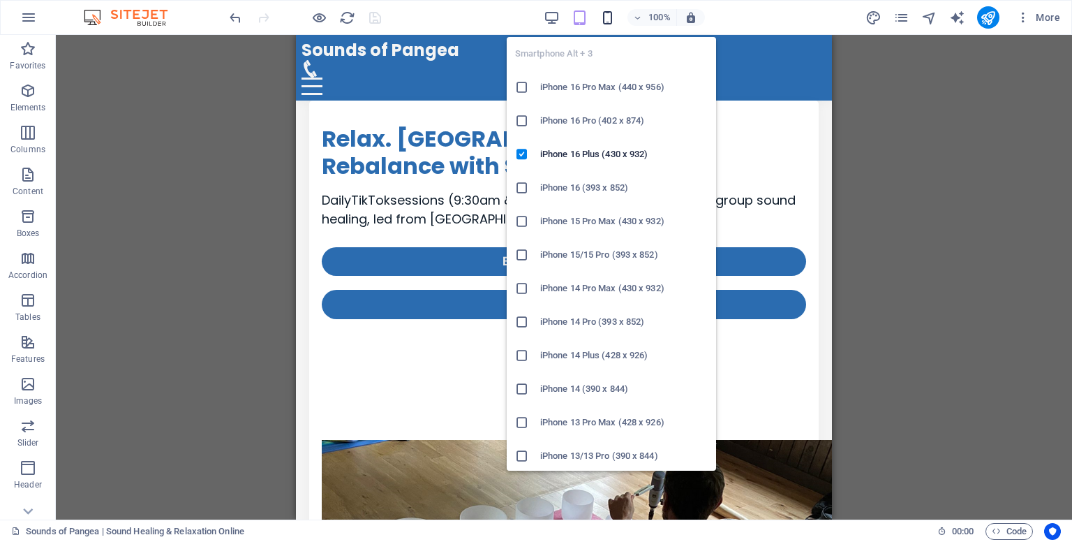
click at [606, 15] on icon "button" at bounding box center [607, 18] width 16 height 16
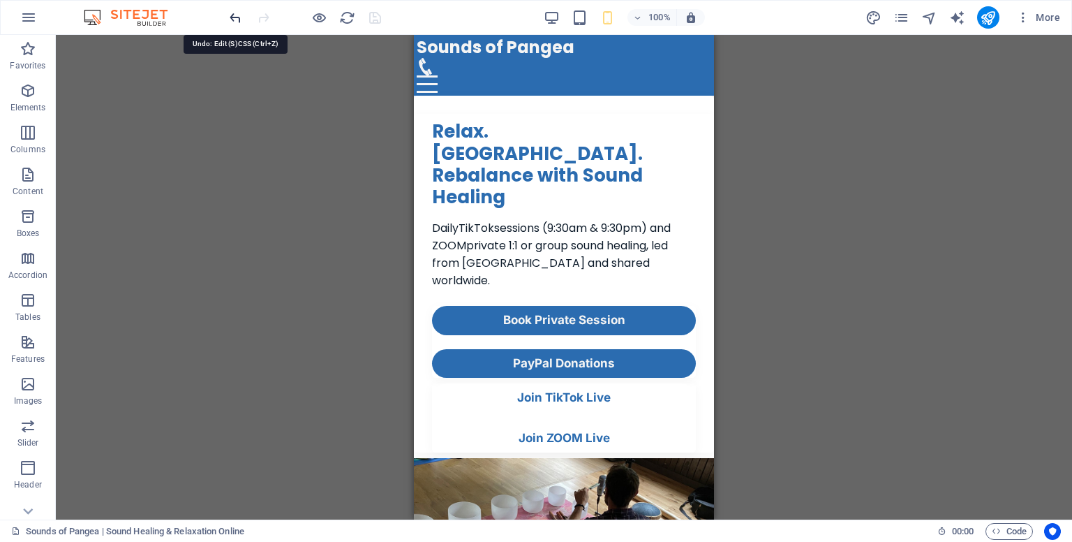
click at [237, 23] on icon "undo" at bounding box center [235, 18] width 16 height 16
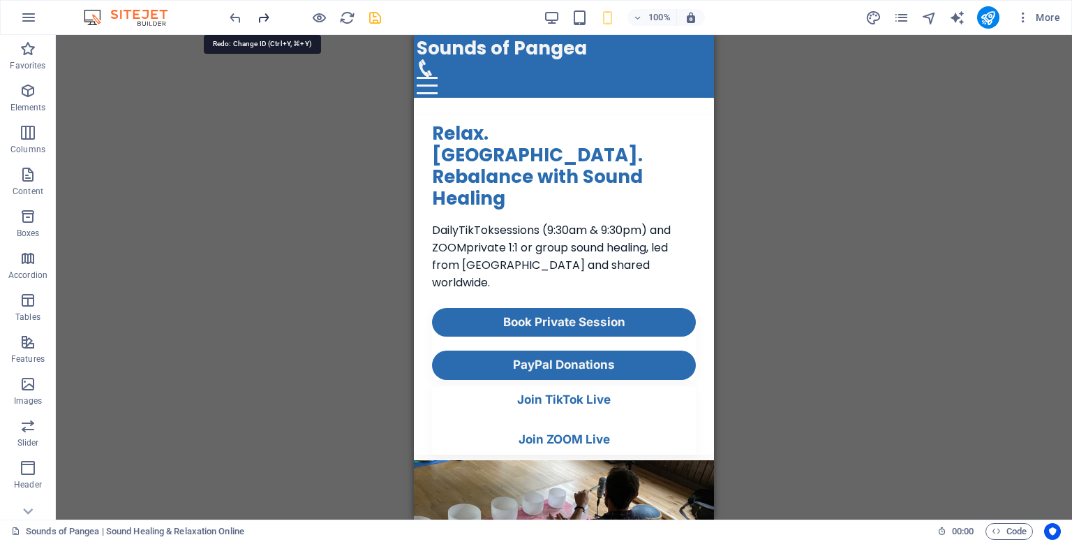
click at [268, 25] on icon "redo" at bounding box center [263, 18] width 16 height 16
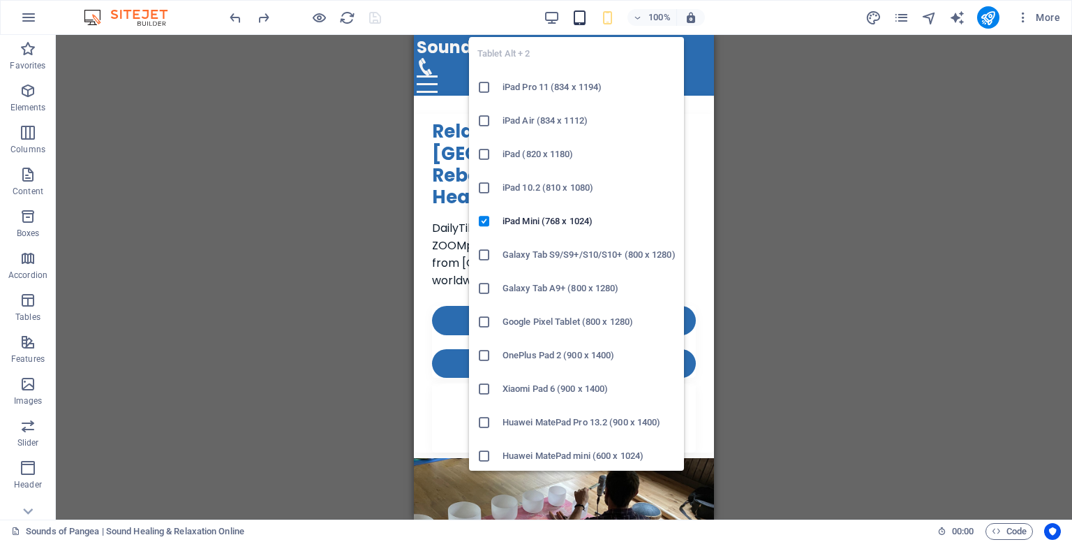
click at [583, 18] on icon "button" at bounding box center [580, 18] width 16 height 16
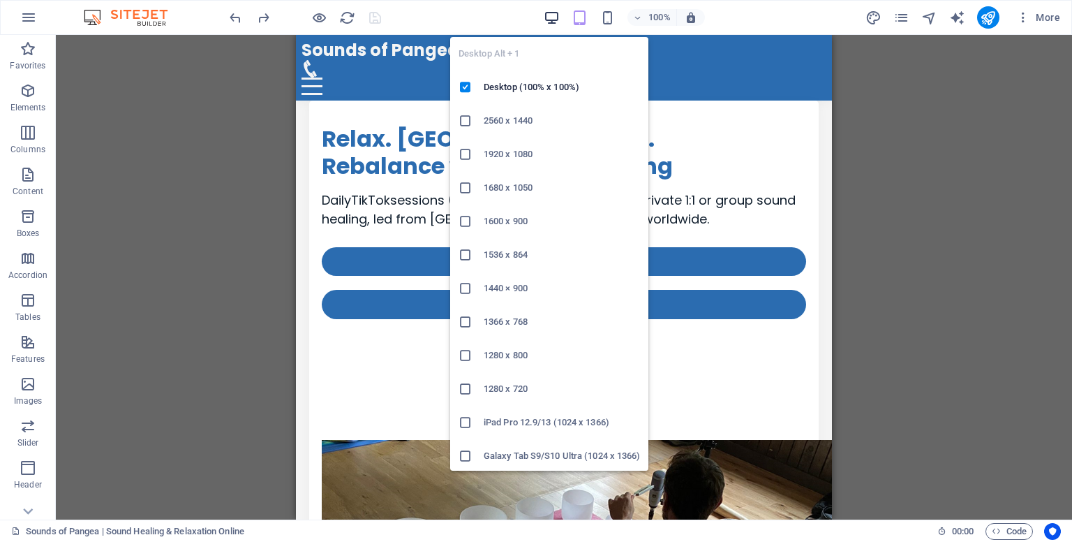
click at [551, 19] on icon "button" at bounding box center [552, 18] width 16 height 16
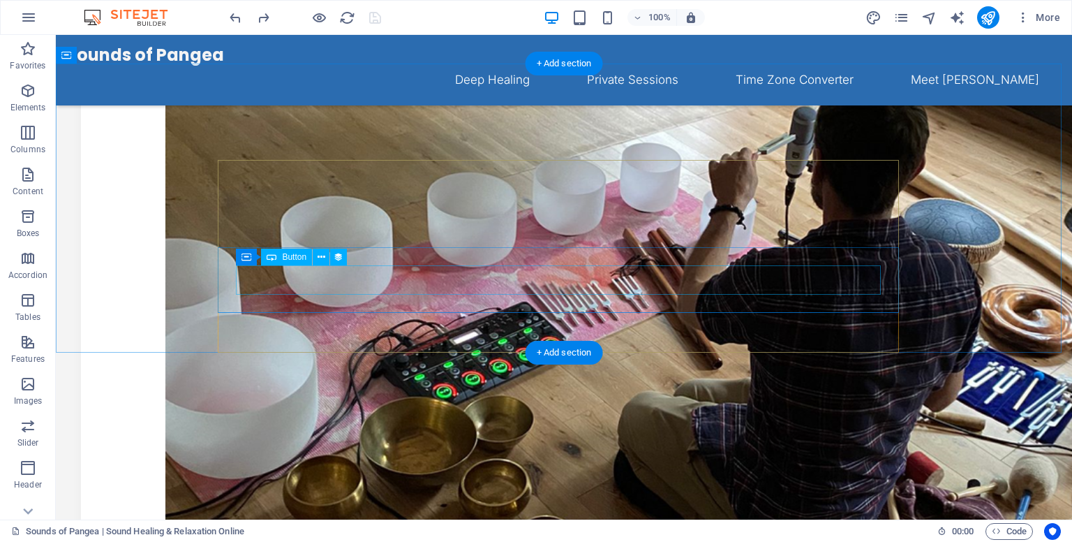
scroll to position [375, 0]
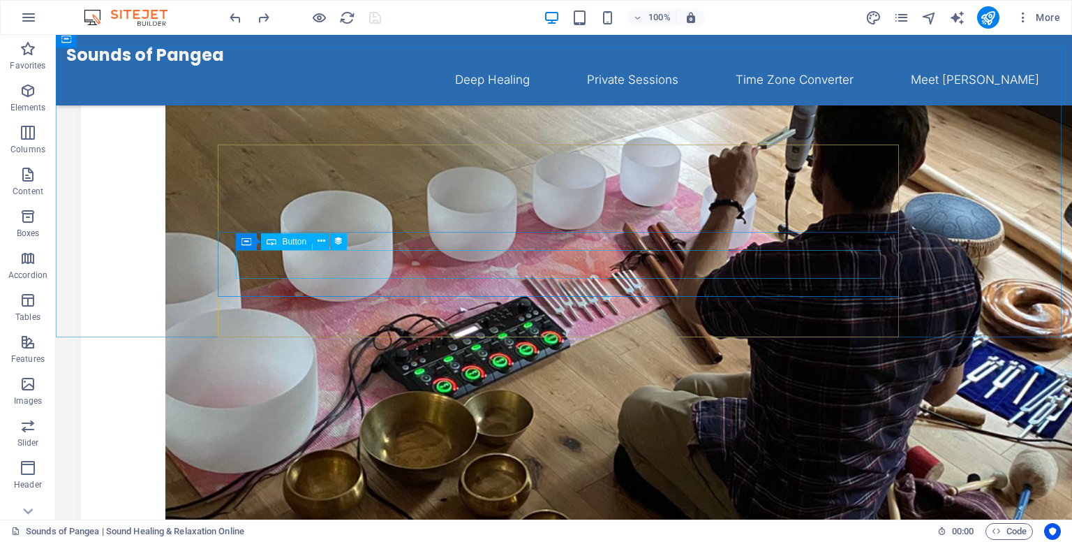
click at [278, 239] on div "Button" at bounding box center [286, 241] width 51 height 17
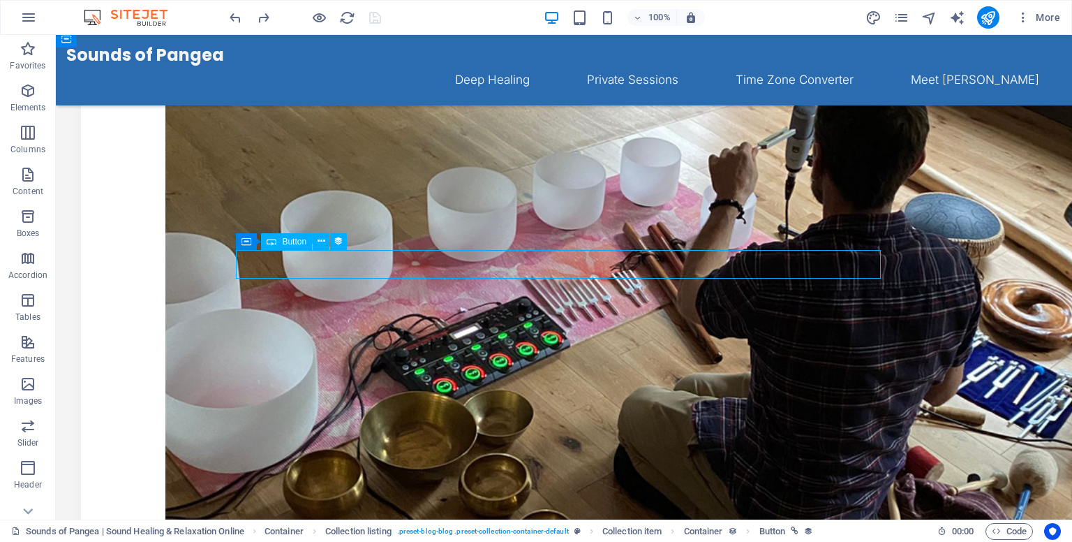
click at [278, 239] on div "Button" at bounding box center [286, 241] width 51 height 17
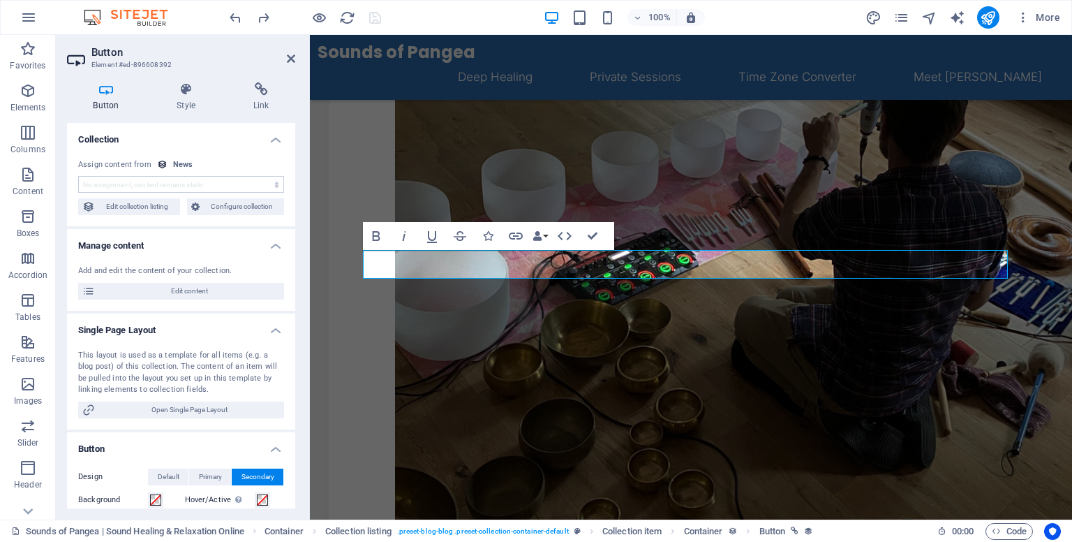
scroll to position [357, 0]
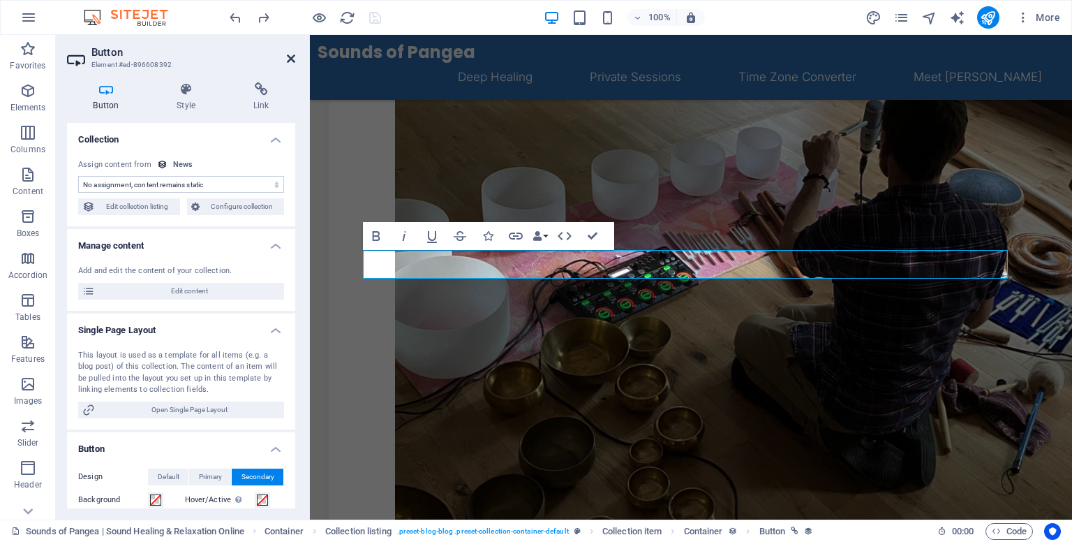
click at [292, 58] on icon at bounding box center [291, 58] width 8 height 11
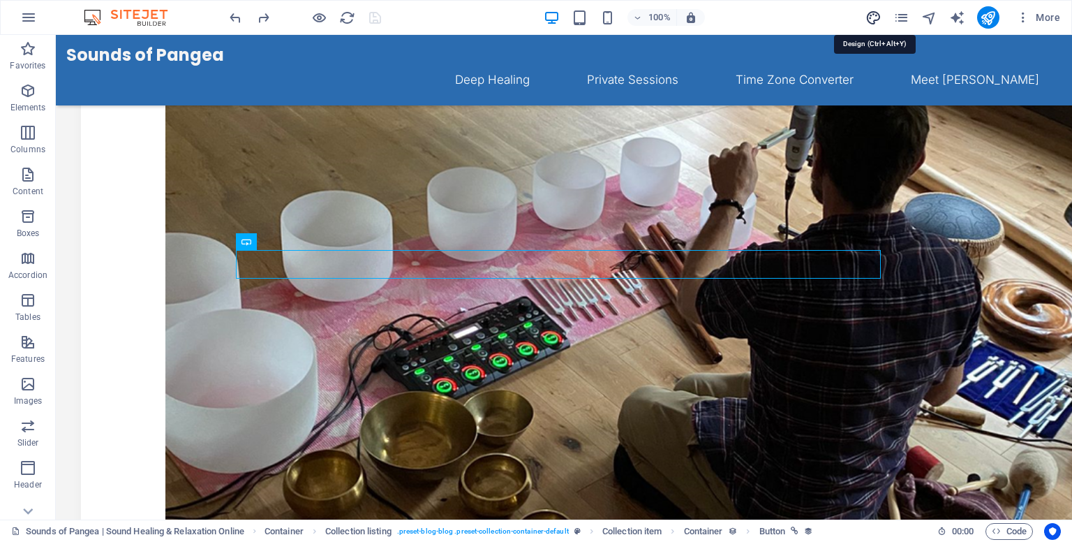
click at [880, 24] on icon "design" at bounding box center [873, 18] width 16 height 16
select select "ease-in-out"
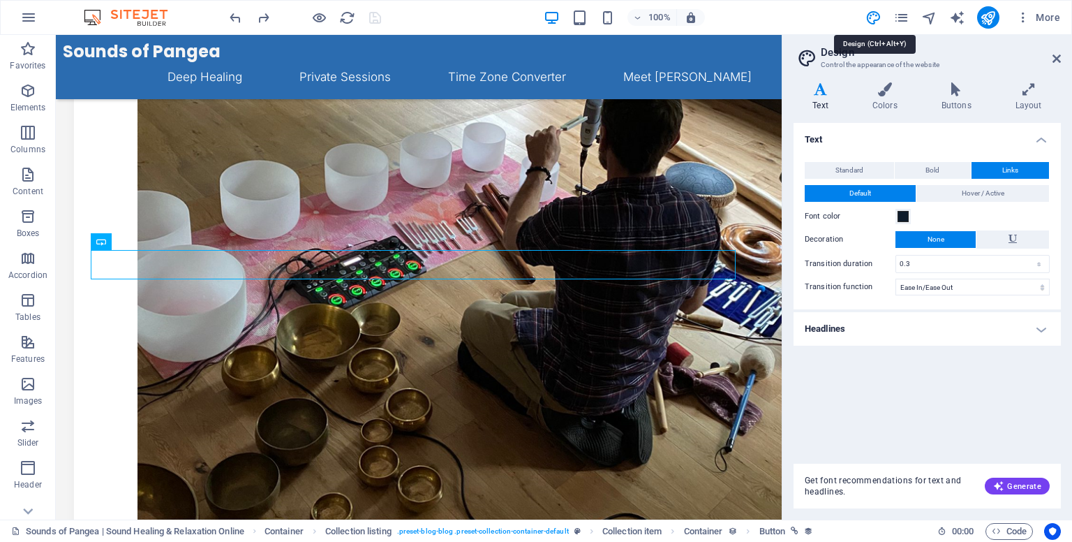
scroll to position [374, 0]
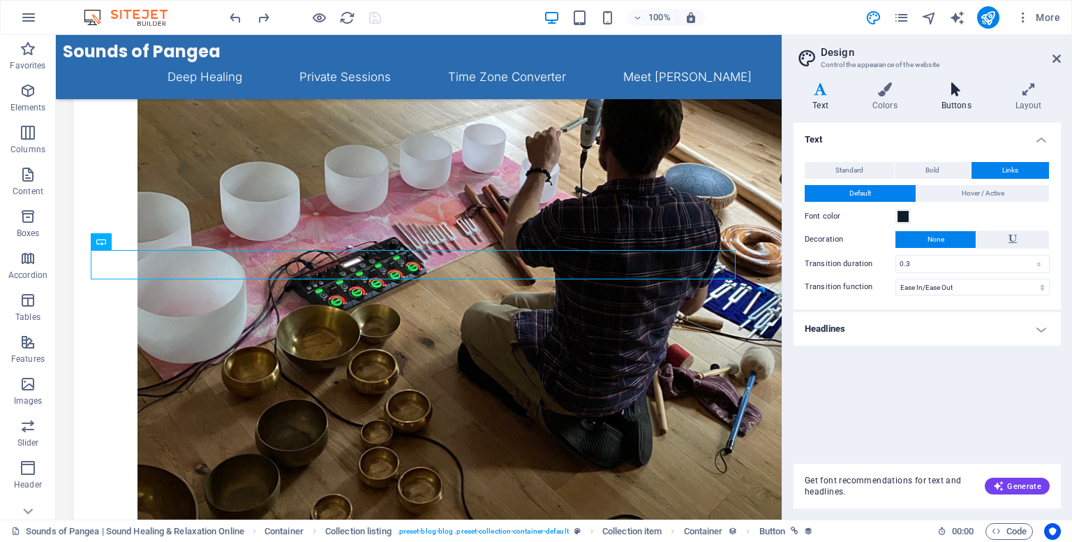
click at [964, 98] on h4 "Buttons" at bounding box center [959, 96] width 74 height 29
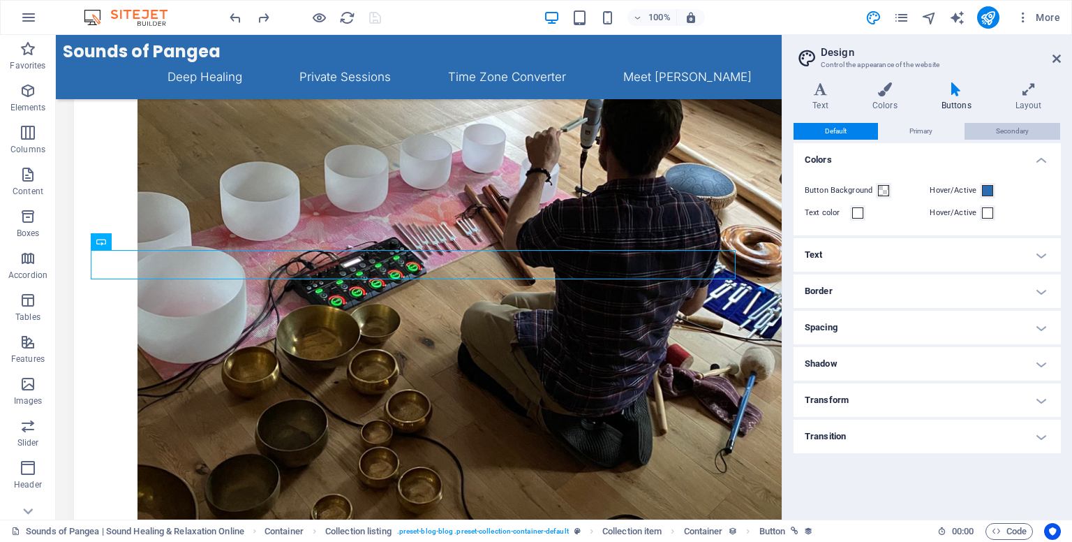
click at [994, 129] on button "Secondary" at bounding box center [1012, 131] width 96 height 17
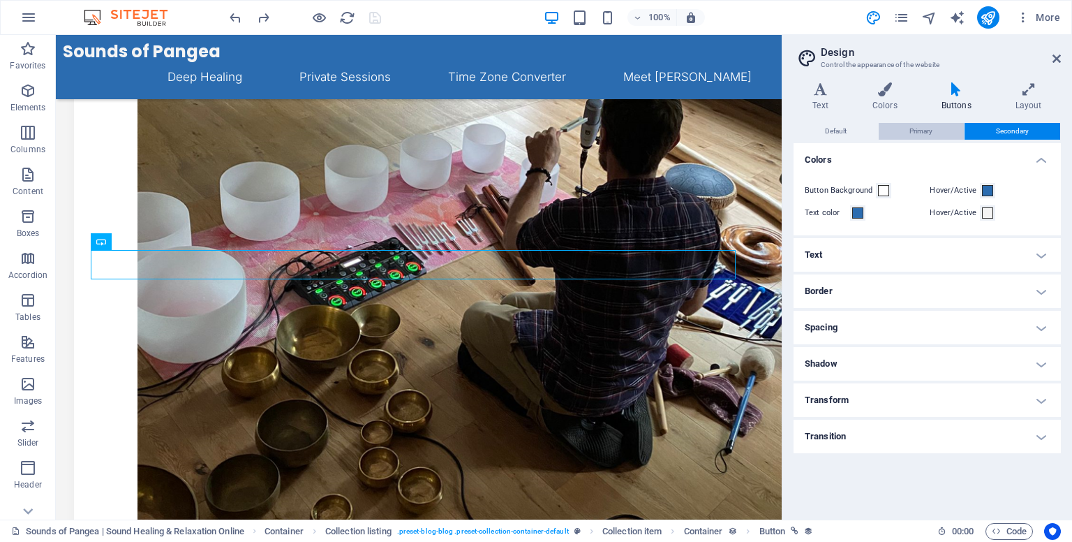
click at [928, 132] on span "Primary" at bounding box center [920, 131] width 23 height 17
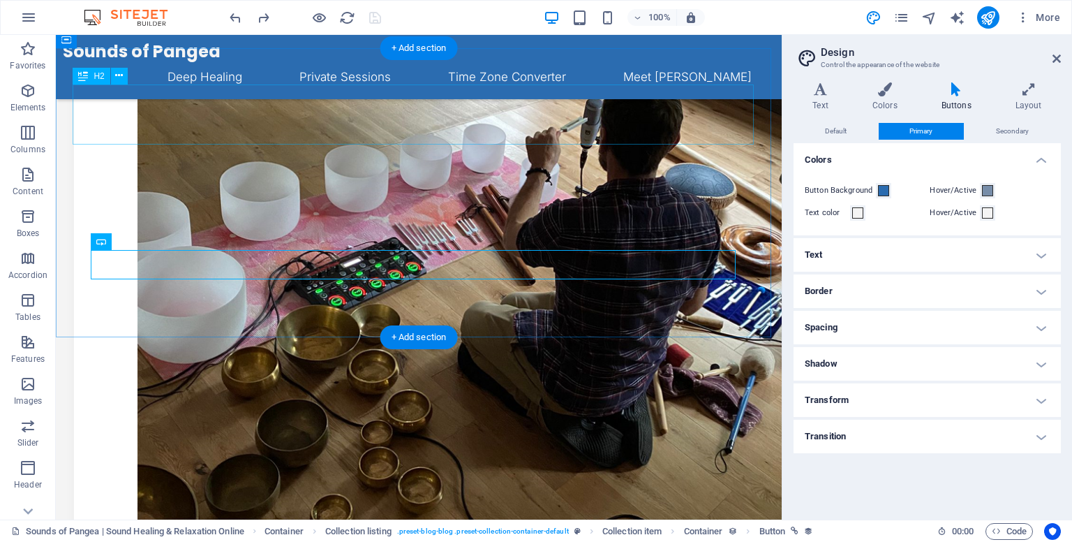
drag, startPoint x: 731, startPoint y: 342, endPoint x: 681, endPoint y: 130, distance: 218.0
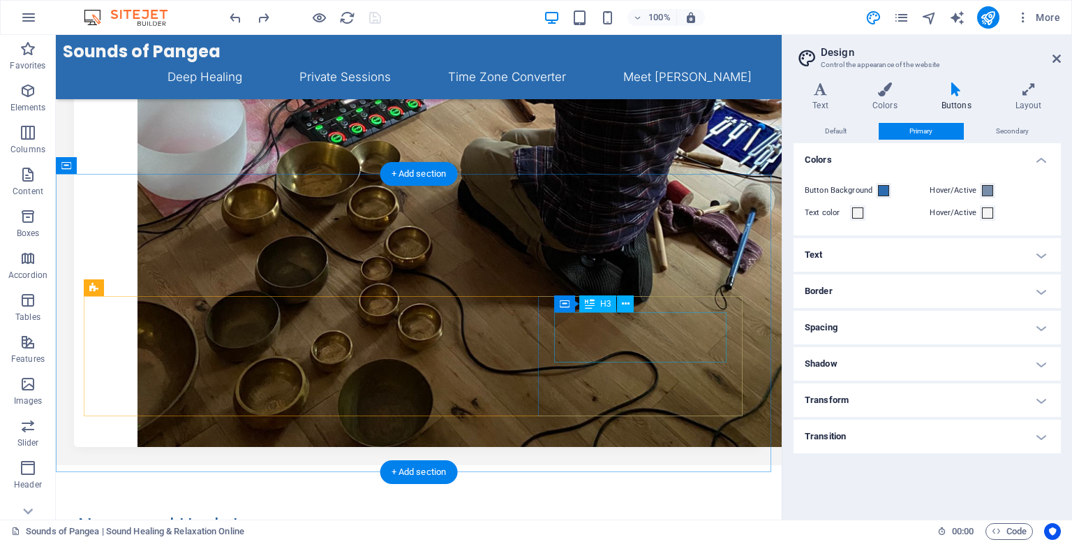
scroll to position [539, 0]
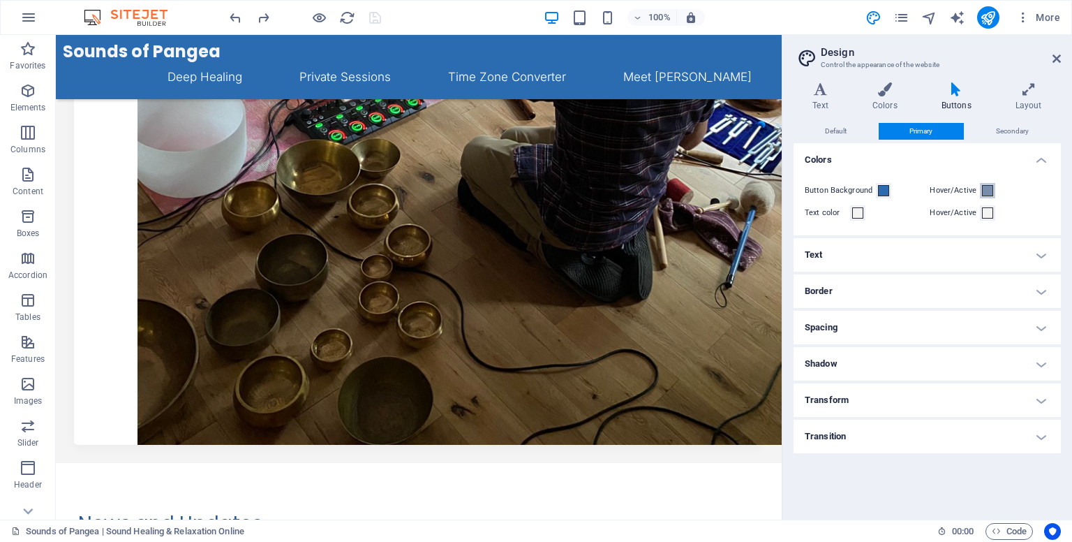
click at [980, 189] on button "Hover/Active" at bounding box center [987, 190] width 15 height 15
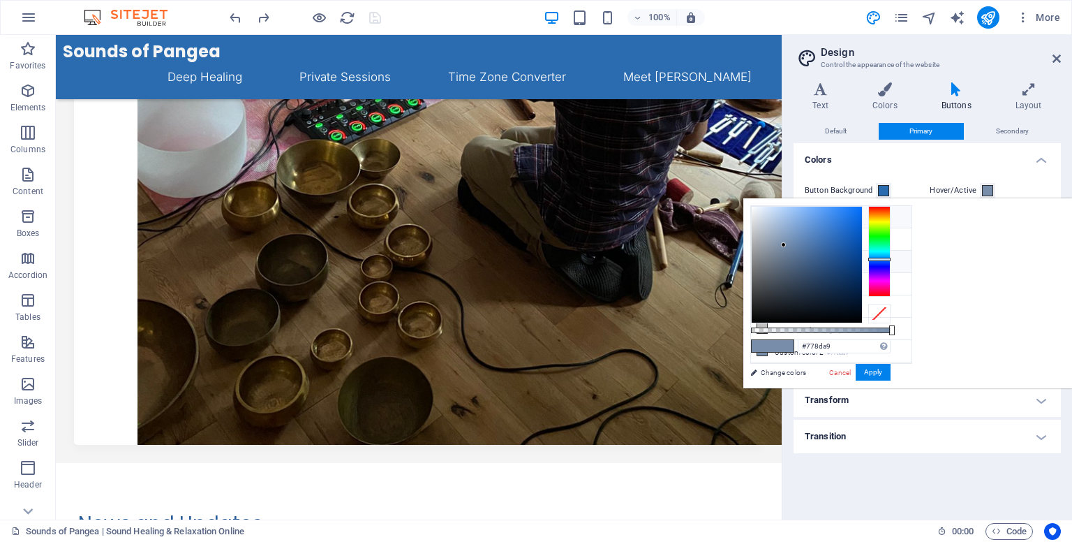
click at [800, 213] on li "Background color #f4f4f4" at bounding box center [831, 217] width 160 height 22
type input "#f4f4f4"
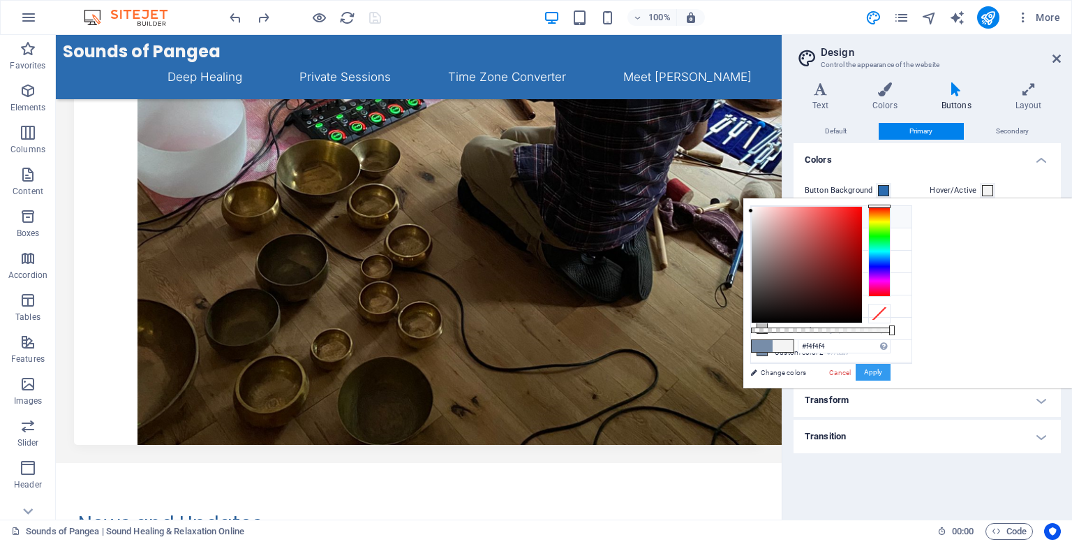
click at [890, 368] on button "Apply" at bounding box center [873, 372] width 35 height 17
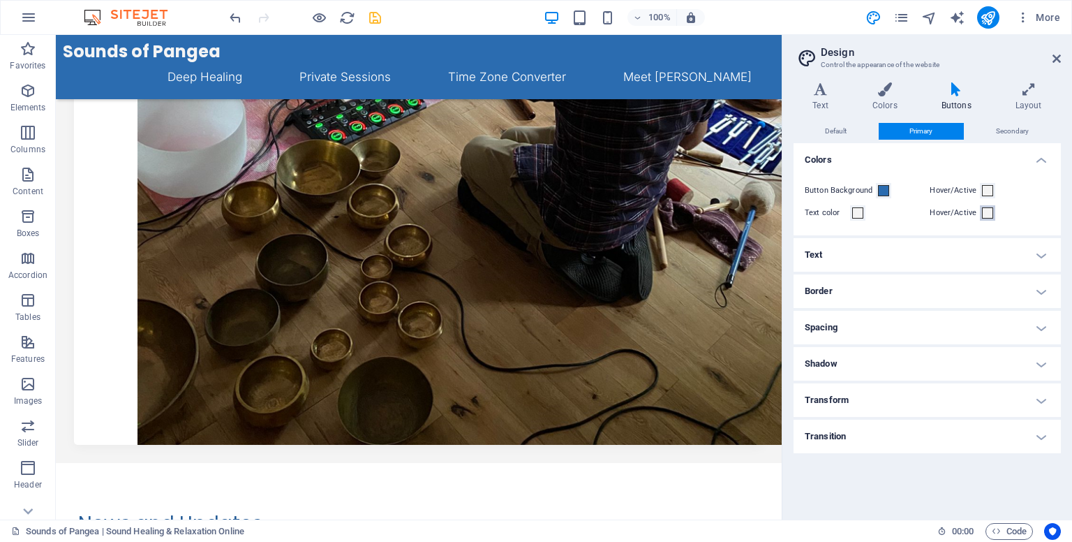
click at [987, 211] on span at bounding box center [987, 212] width 11 height 11
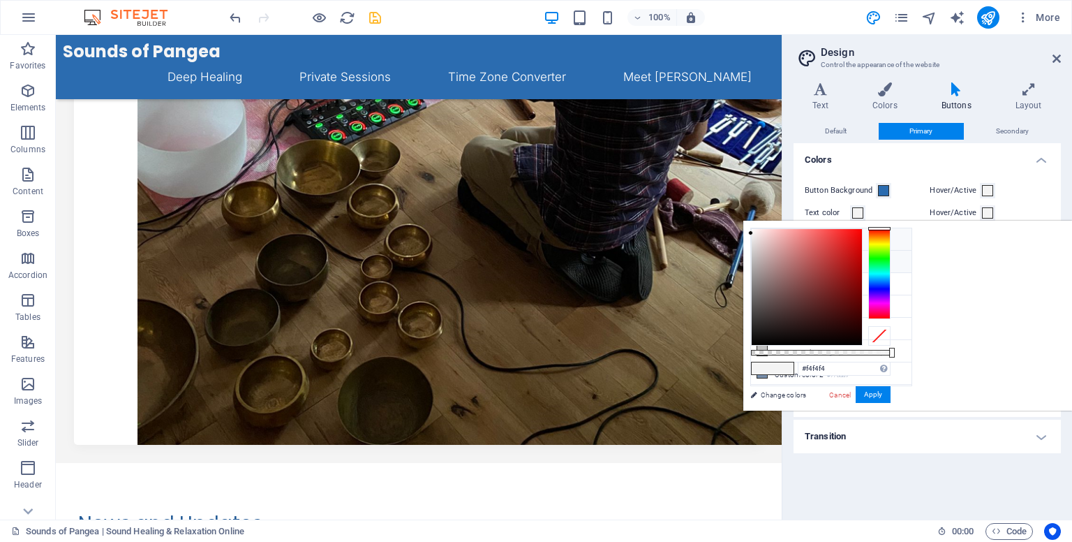
click at [760, 263] on icon at bounding box center [762, 261] width 10 height 10
type input "#2b6cb0"
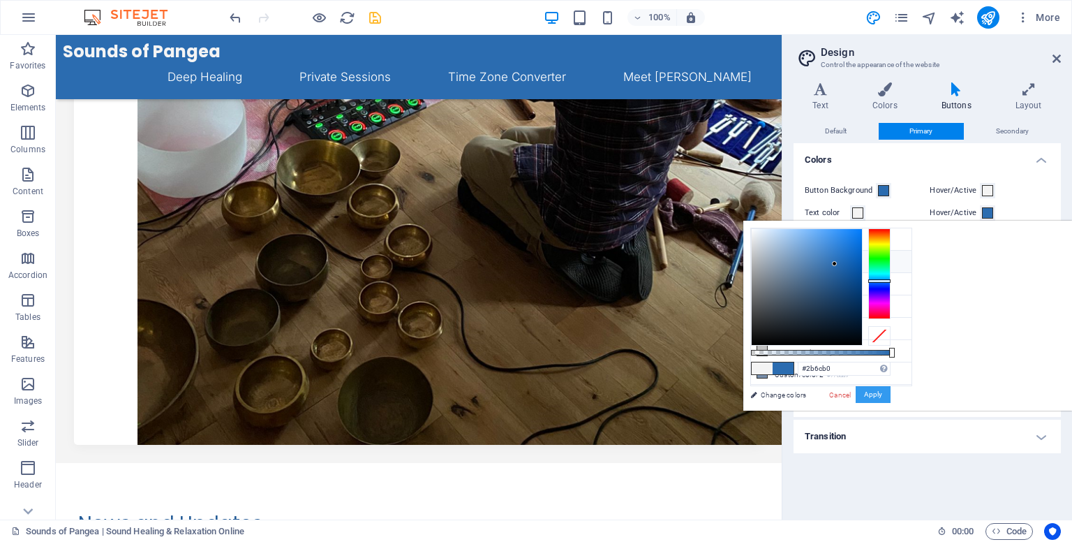
click at [890, 398] on button "Apply" at bounding box center [873, 394] width 35 height 17
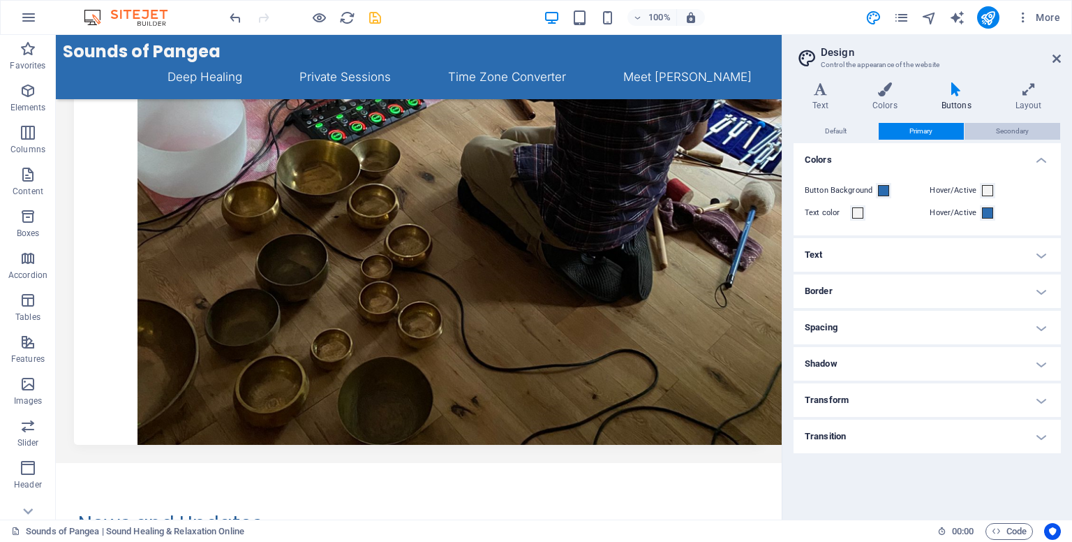
click at [1008, 132] on span "Secondary" at bounding box center [1012, 131] width 33 height 17
click at [983, 215] on span at bounding box center [987, 212] width 11 height 11
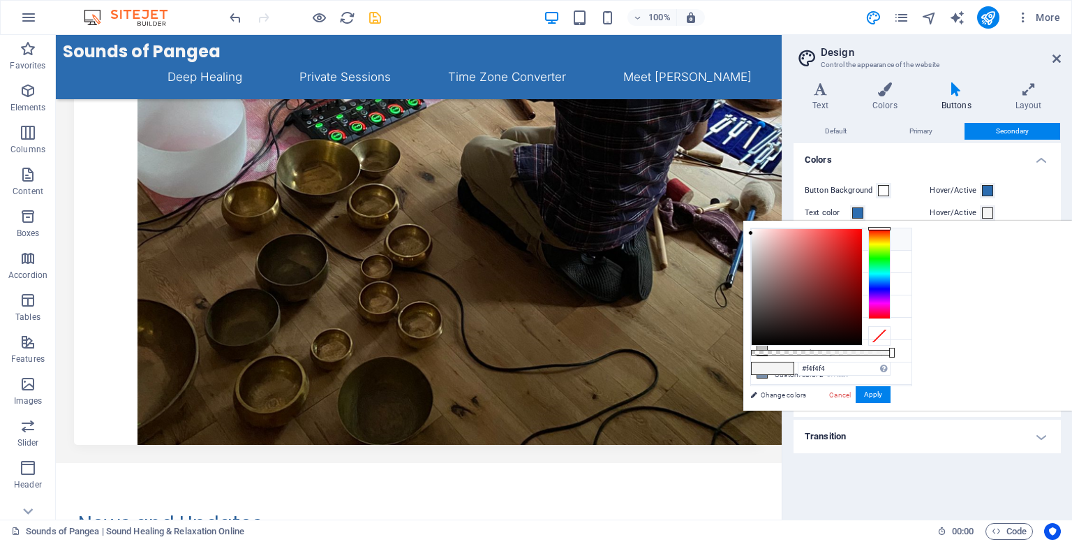
click at [826, 241] on li "Background color #f4f4f4" at bounding box center [831, 239] width 160 height 22
click at [890, 396] on button "Apply" at bounding box center [873, 394] width 35 height 17
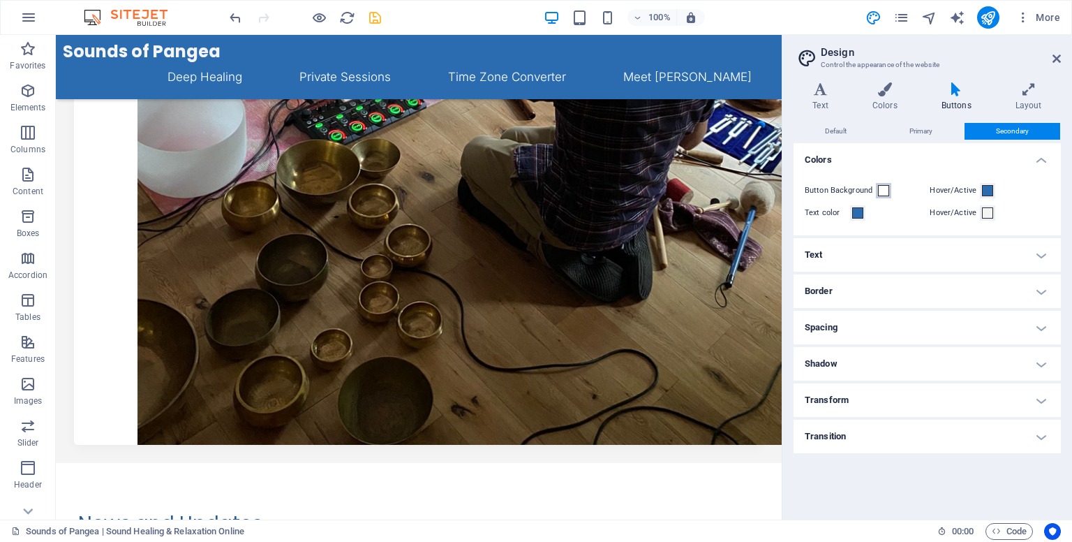
click at [882, 188] on span at bounding box center [883, 190] width 11 height 11
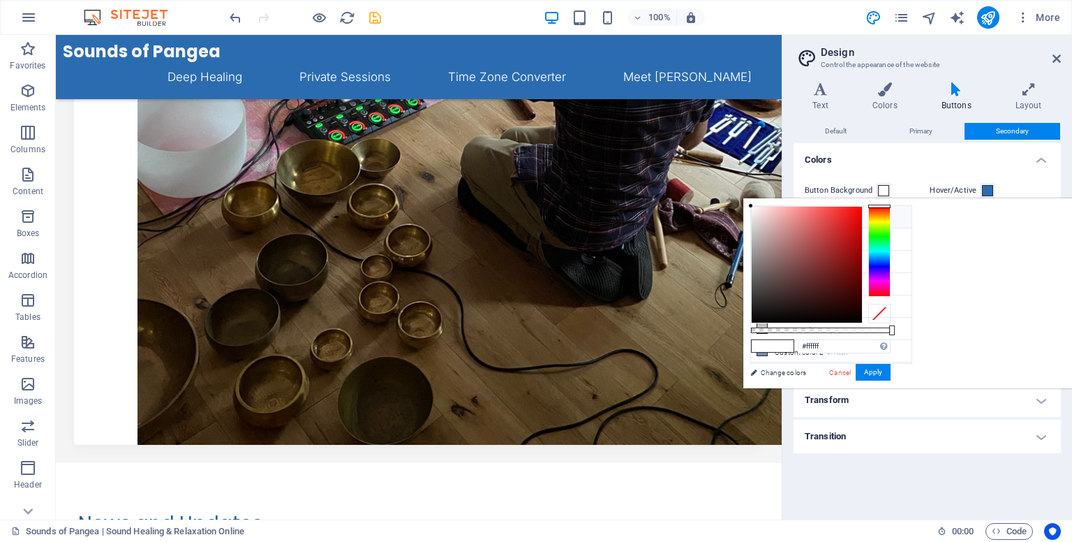
click at [819, 221] on li "Background color #f4f4f4" at bounding box center [831, 217] width 160 height 22
type input "#f4f4f4"
click at [890, 371] on button "Apply" at bounding box center [873, 372] width 35 height 17
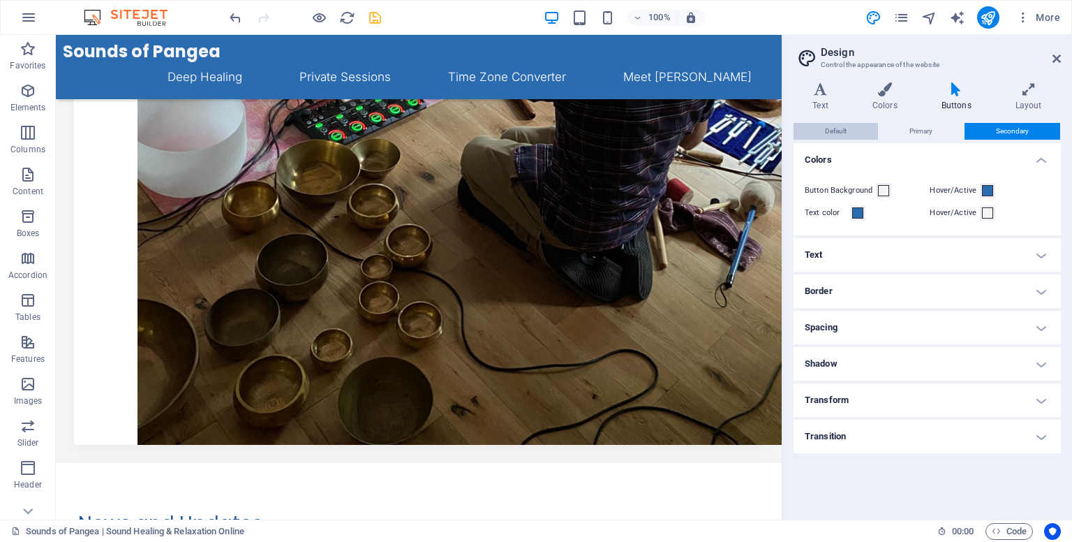
click at [830, 130] on span "Default" at bounding box center [836, 131] width 22 height 17
click at [984, 215] on span at bounding box center [987, 212] width 11 height 11
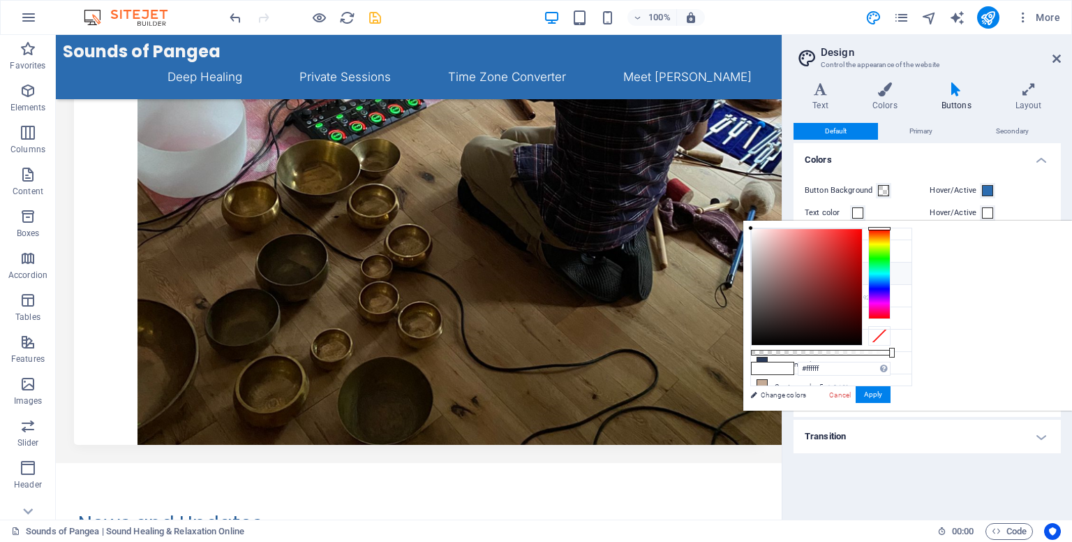
scroll to position [58, 0]
click at [800, 349] on li "Custom color 4 #2a3a59" at bounding box center [831, 360] width 160 height 22
type input "#2a3a59"
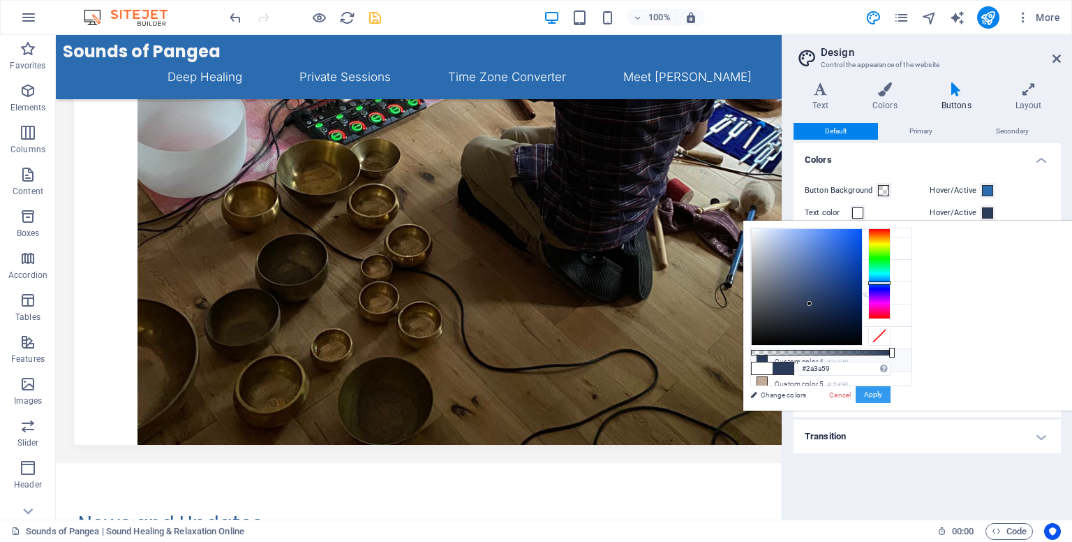
click at [890, 393] on button "Apply" at bounding box center [873, 394] width 35 height 17
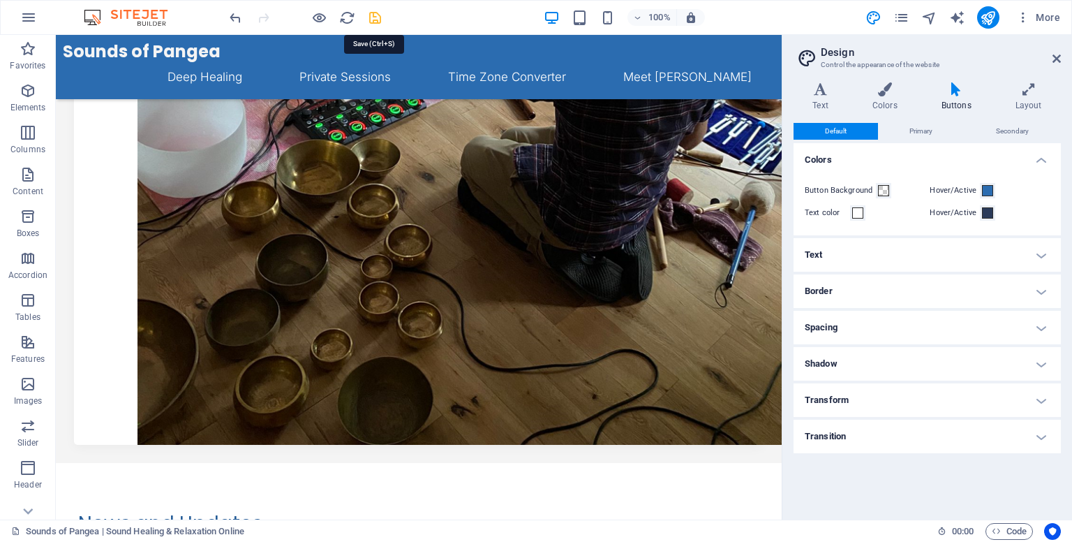
click at [379, 24] on icon "save" at bounding box center [375, 18] width 16 height 16
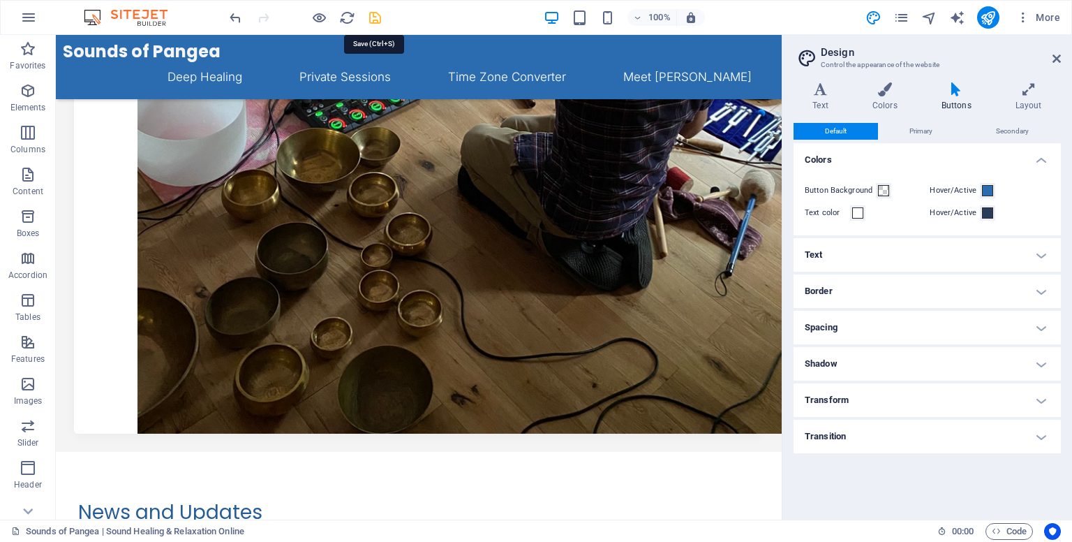
scroll to position [541, 0]
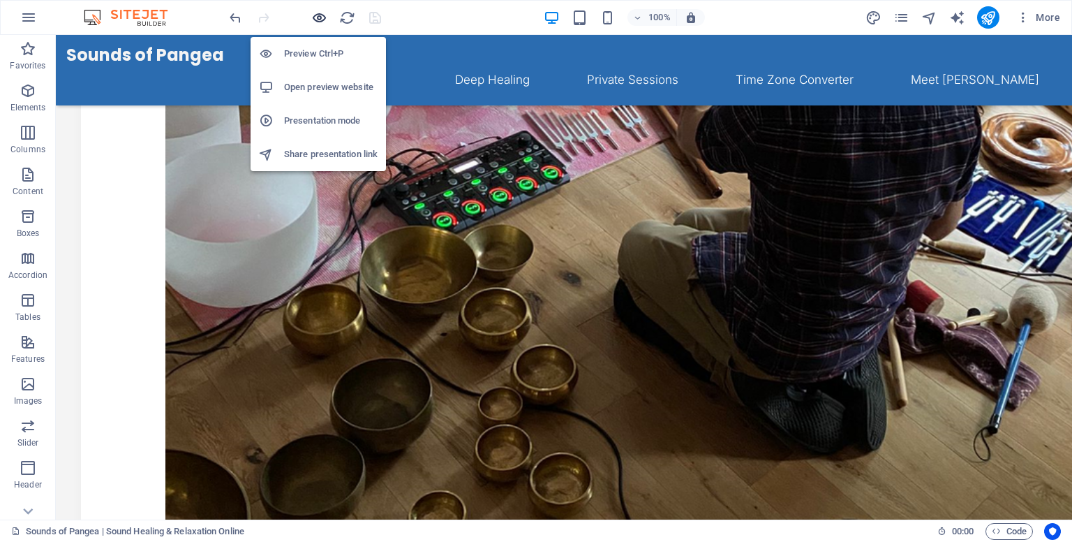
click at [327, 20] on icon "button" at bounding box center [319, 18] width 16 height 16
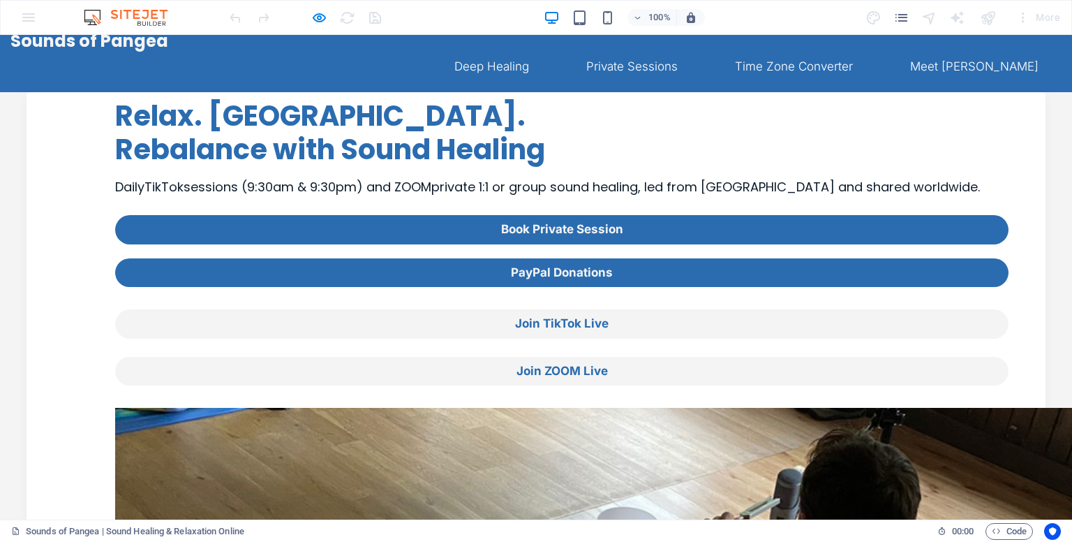
scroll to position [0, 0]
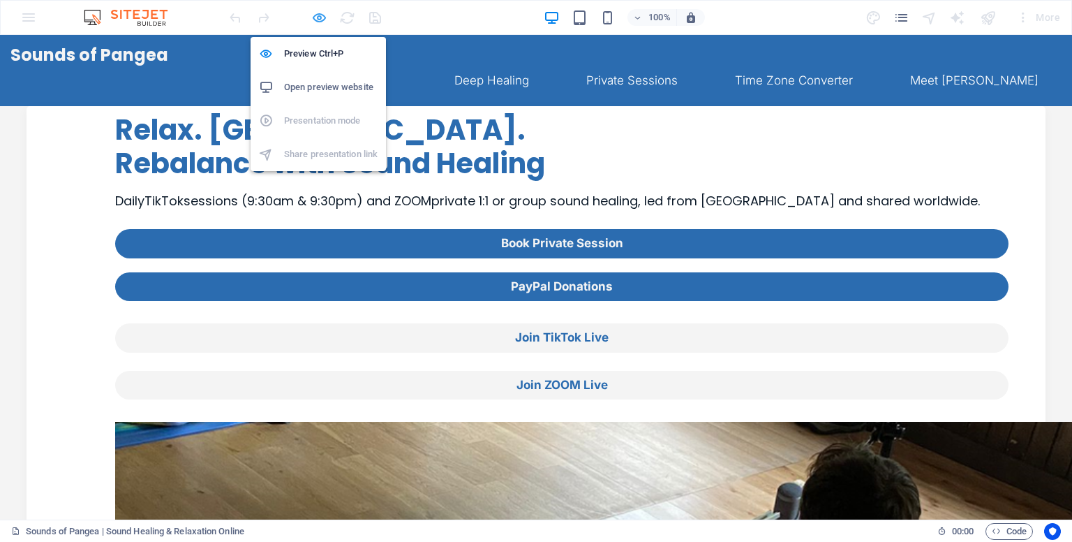
click at [322, 17] on icon "button" at bounding box center [319, 18] width 16 height 16
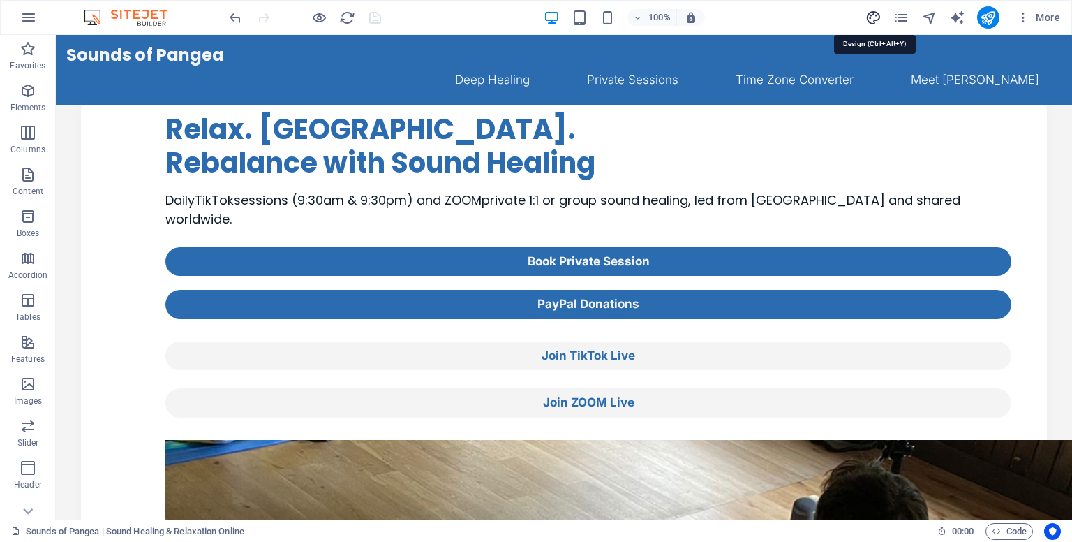
click at [878, 17] on icon "design" at bounding box center [873, 18] width 16 height 16
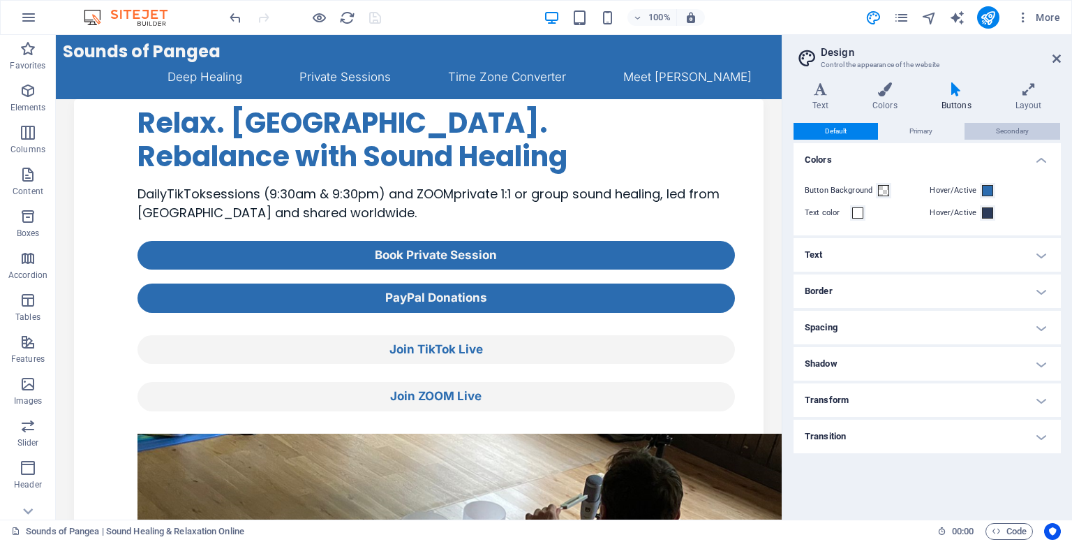
click at [994, 135] on button "Secondary" at bounding box center [1012, 131] width 96 height 17
click at [859, 260] on h4 "Text" at bounding box center [926, 254] width 267 height 33
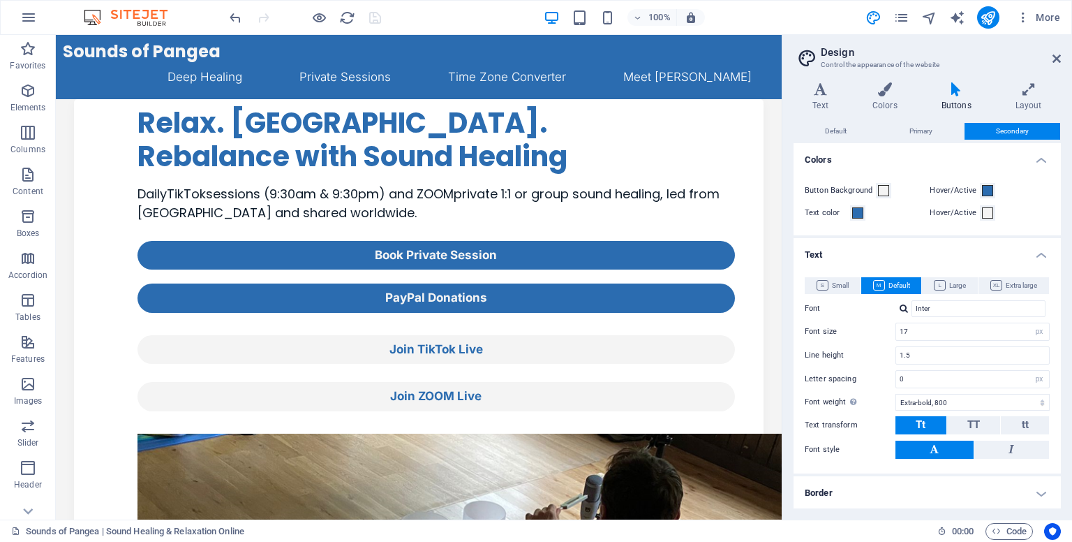
scroll to position [144, 0]
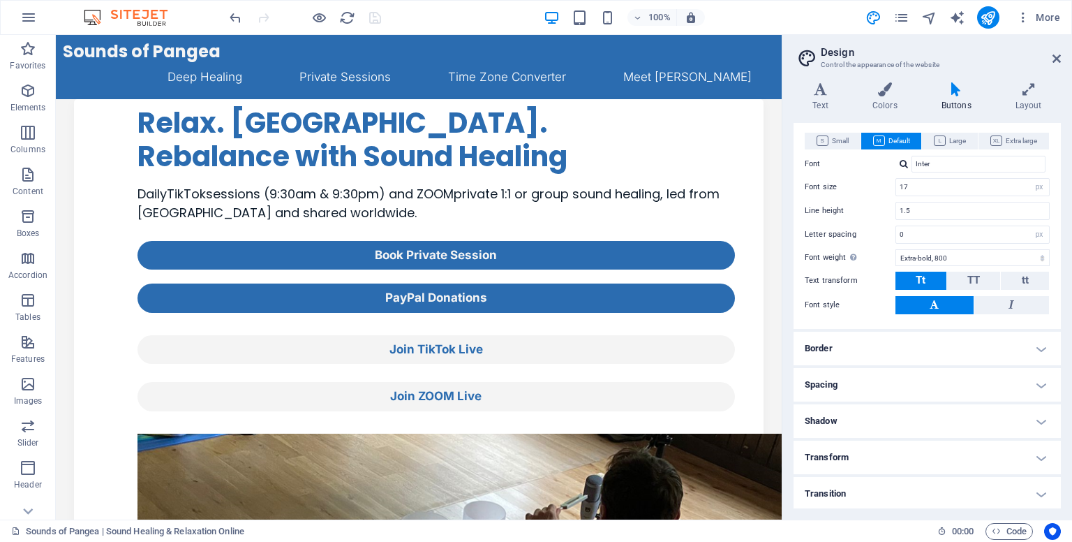
click at [836, 343] on h4 "Border" at bounding box center [926, 347] width 267 height 33
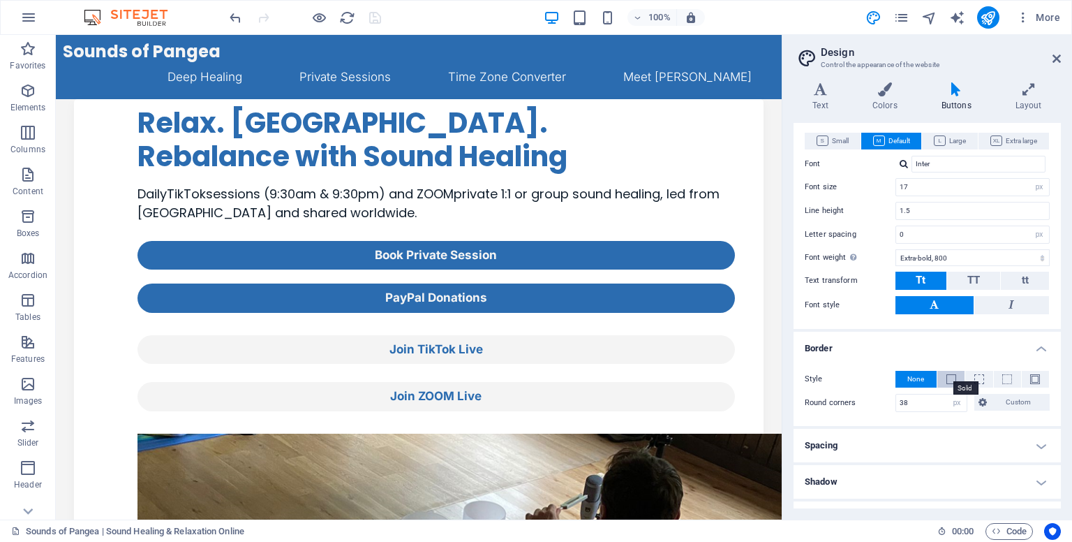
click at [953, 380] on span at bounding box center [951, 379] width 10 height 10
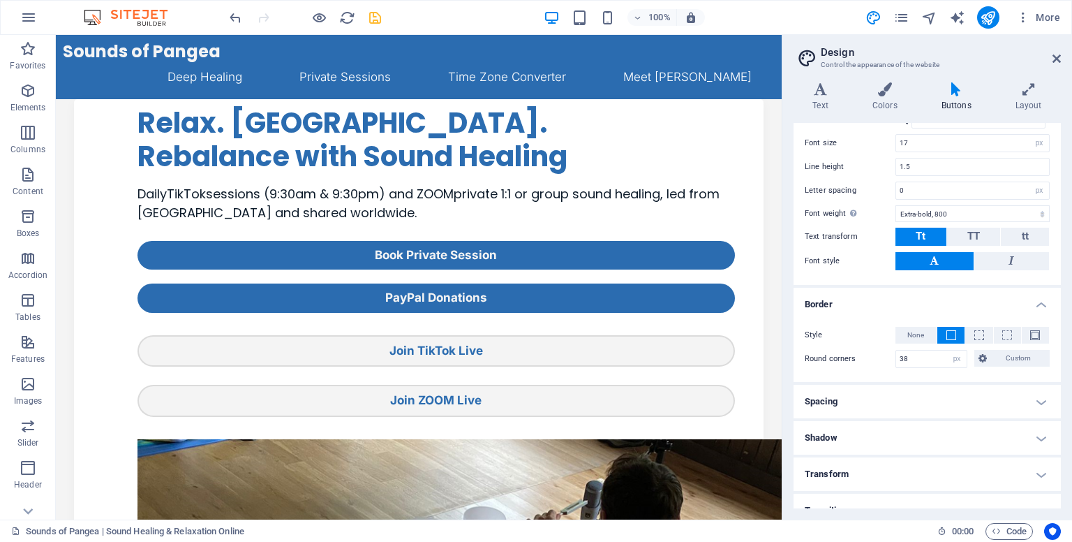
scroll to position [195, 0]
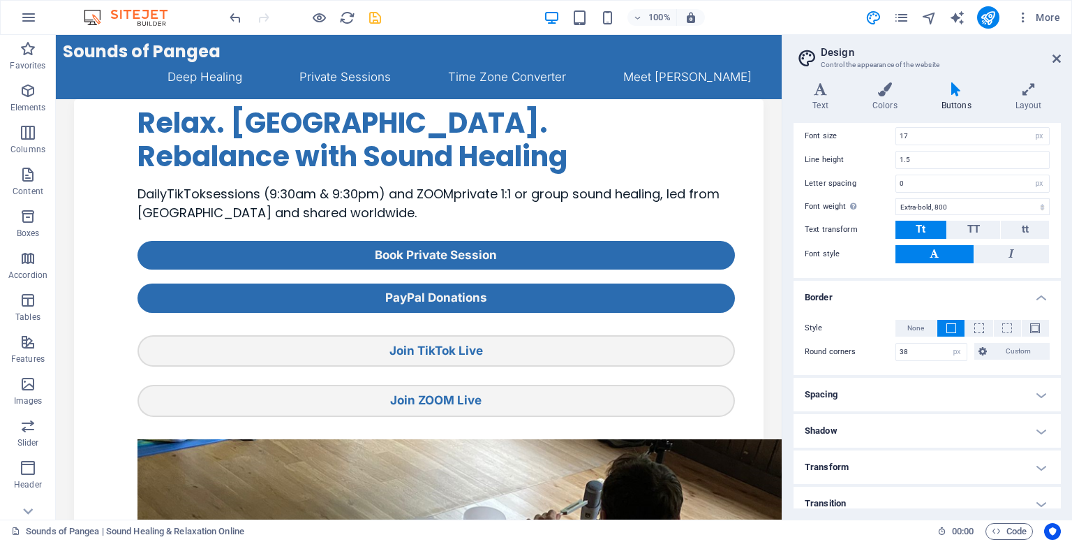
click at [850, 400] on h4 "Spacing" at bounding box center [926, 394] width 267 height 33
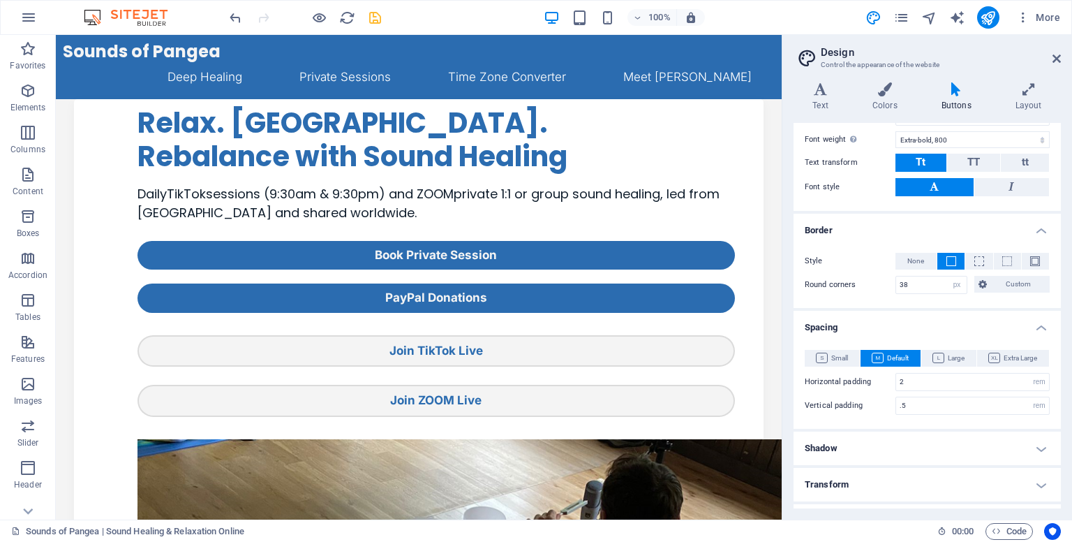
scroll to position [289, 0]
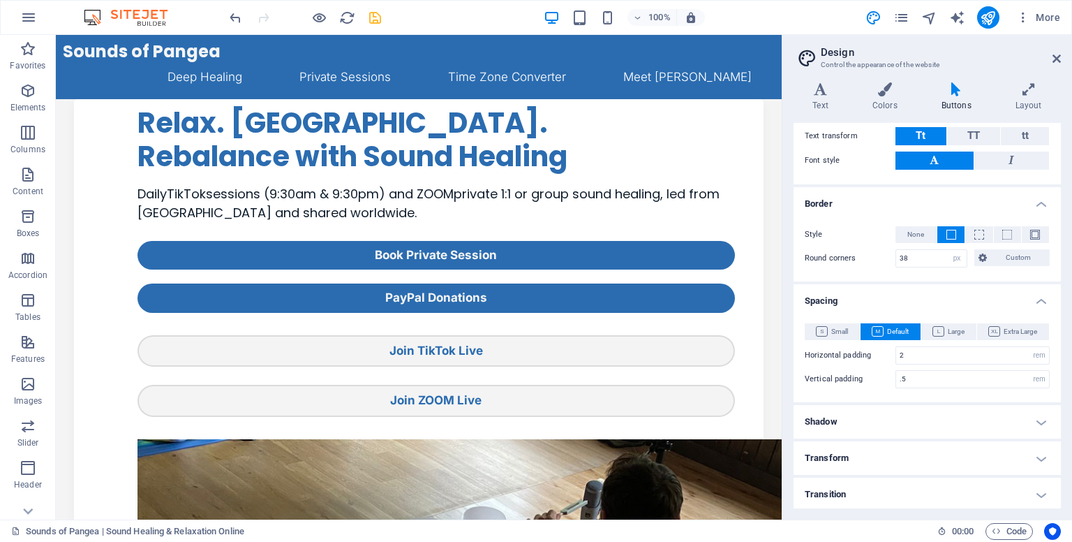
click at [852, 421] on h4 "Shadow" at bounding box center [926, 421] width 267 height 33
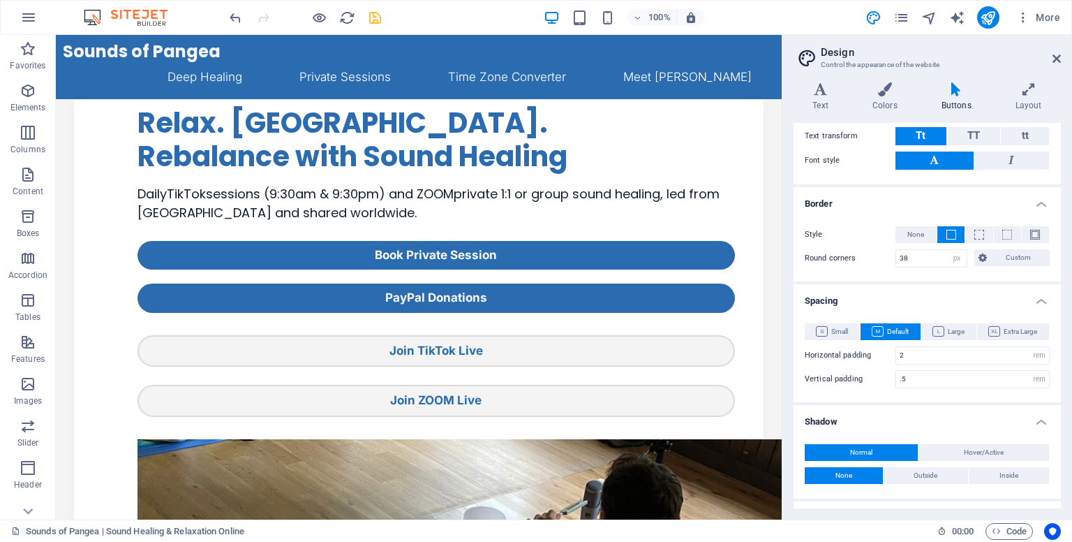
scroll to position [349, 0]
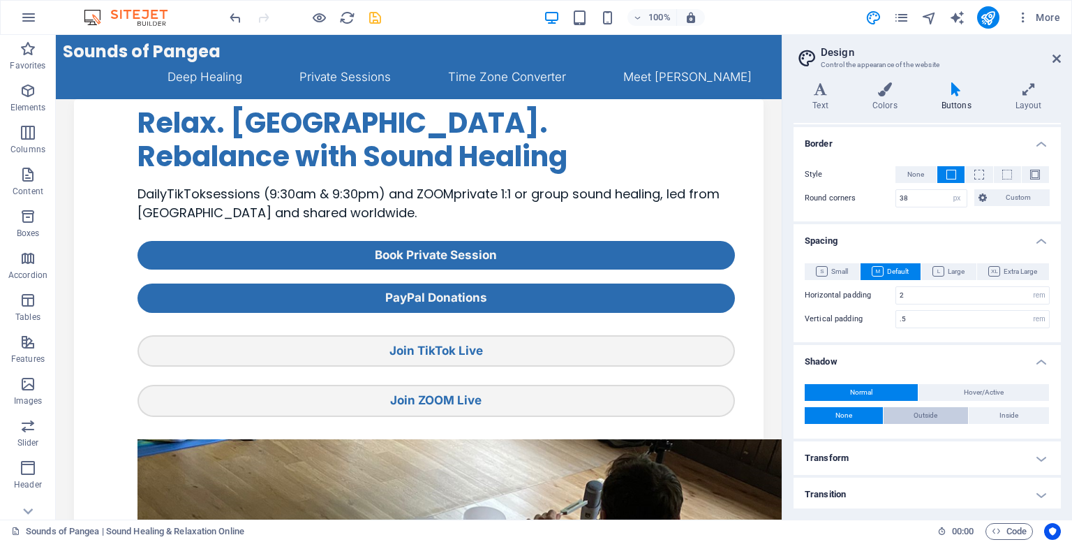
click at [919, 412] on span "Outside" at bounding box center [925, 415] width 24 height 17
type input "2"
type input "4"
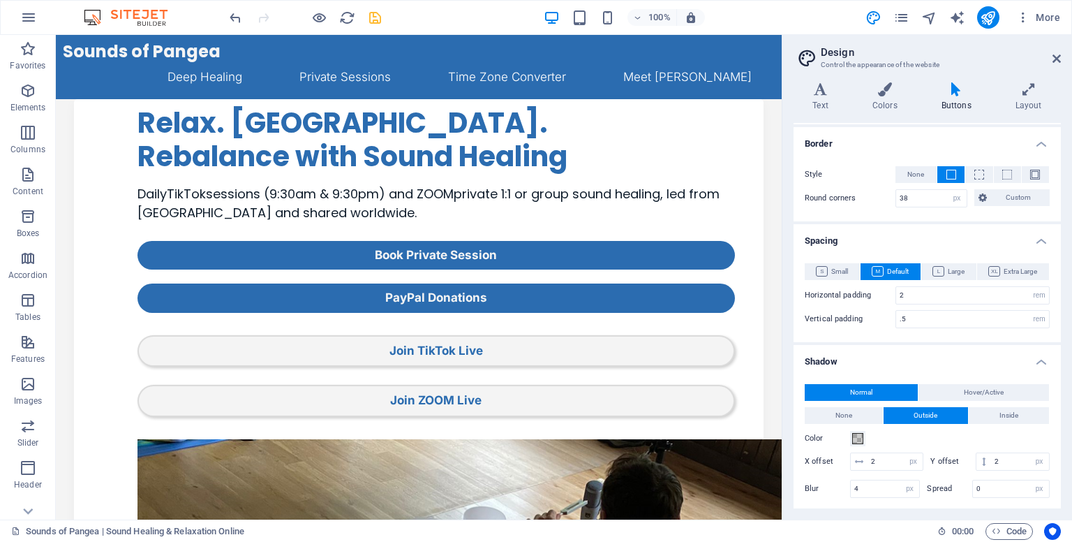
scroll to position [425, 0]
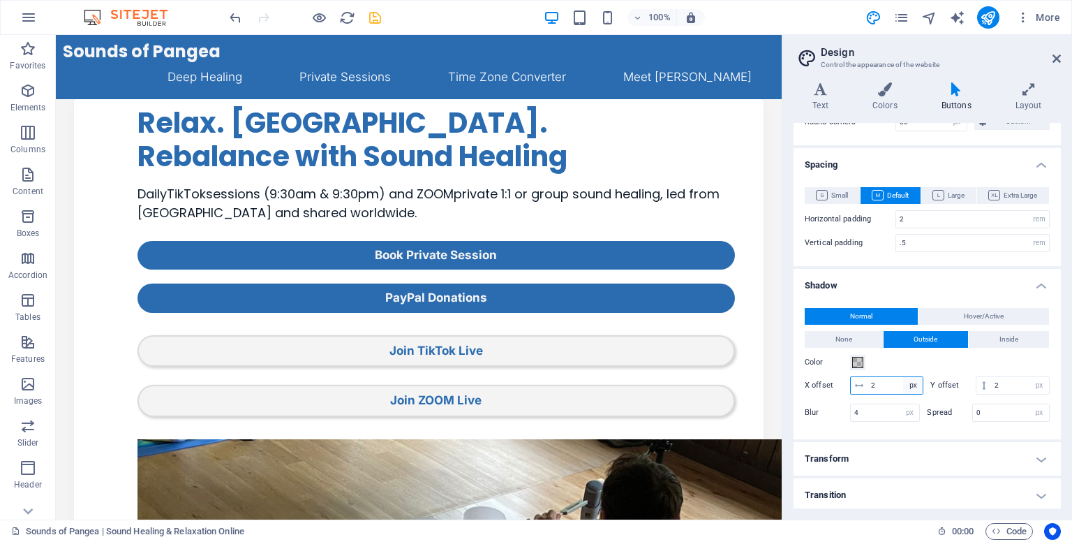
click at [903, 386] on select "px rem vh vw" at bounding box center [913, 385] width 20 height 17
click at [888, 383] on input "2" at bounding box center [895, 385] width 56 height 17
type input "0"
click at [1003, 384] on input "2" at bounding box center [1020, 385] width 58 height 17
type input "4"
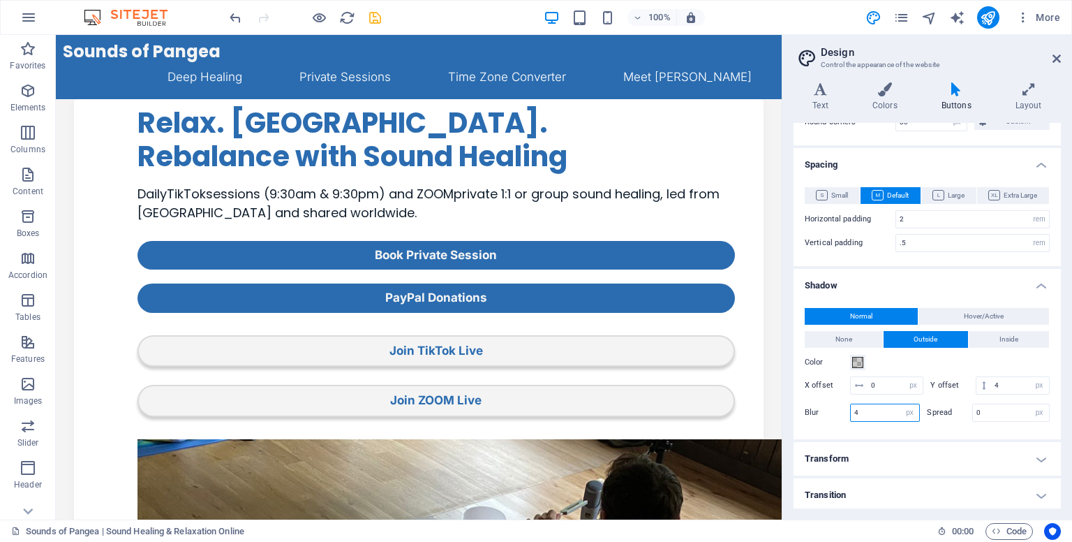
click at [880, 404] on input "4" at bounding box center [885, 412] width 69 height 17
type input "16"
click at [822, 403] on div "Blur 16 px rem % vh vw" at bounding box center [863, 412] width 116 height 18
click at [860, 359] on span at bounding box center [857, 362] width 11 height 11
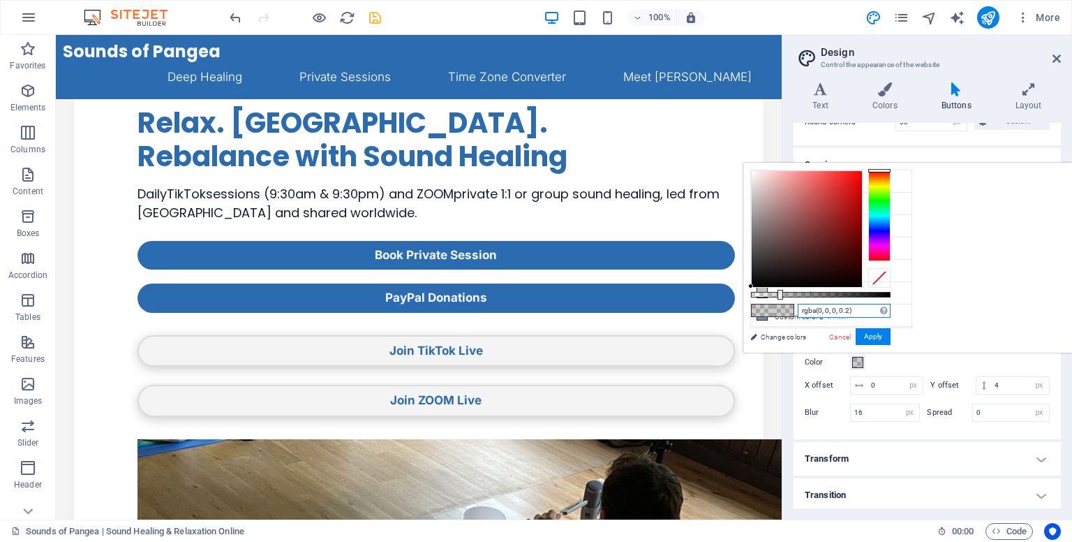
click at [890, 311] on input "rgba(0, 0, 0, 0.2)" at bounding box center [844, 311] width 93 height 14
type input "rgba(0, 0, 0, 0.4)"
click at [932, 364] on div "Color" at bounding box center [927, 362] width 245 height 17
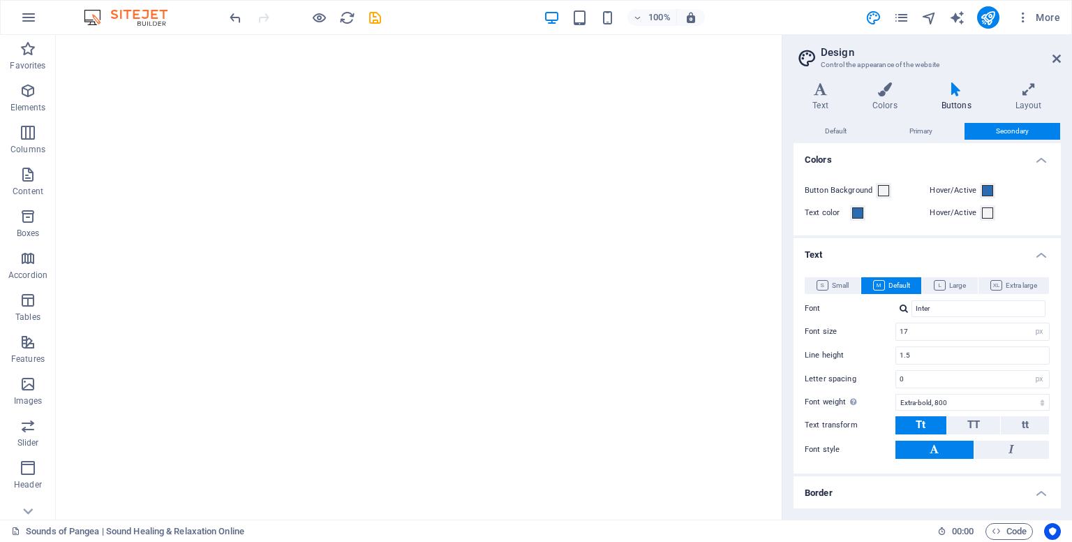
select select "px"
select select "800"
select select "px"
select select "rem"
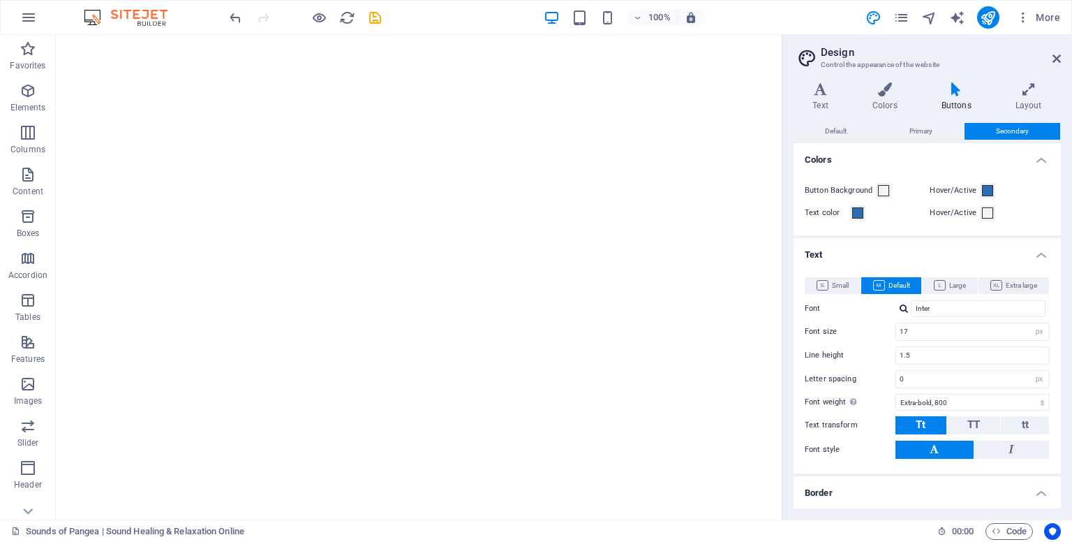
select select "rem"
select select "px"
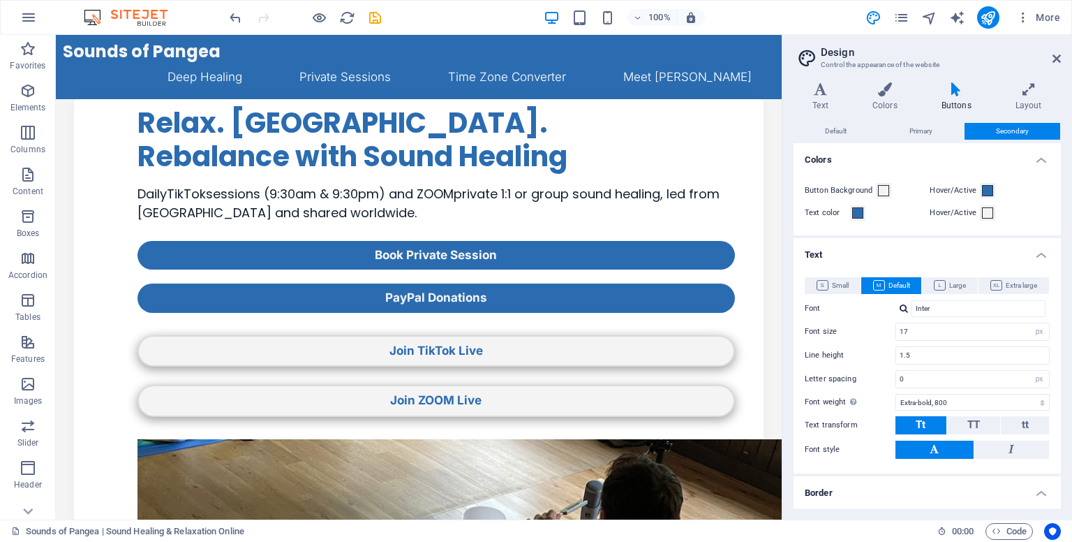
scroll to position [425, 0]
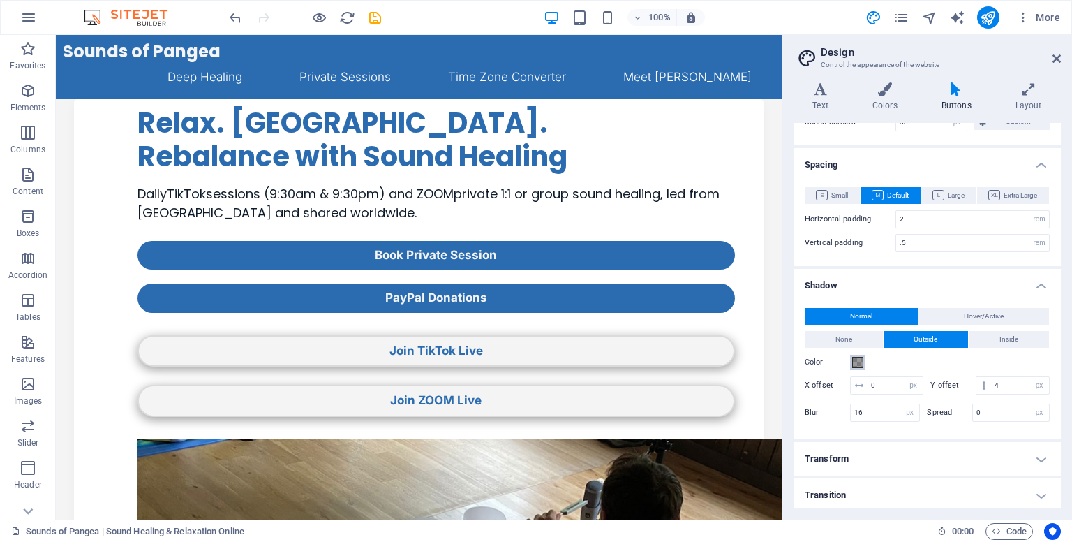
click at [857, 361] on span at bounding box center [857, 362] width 11 height 11
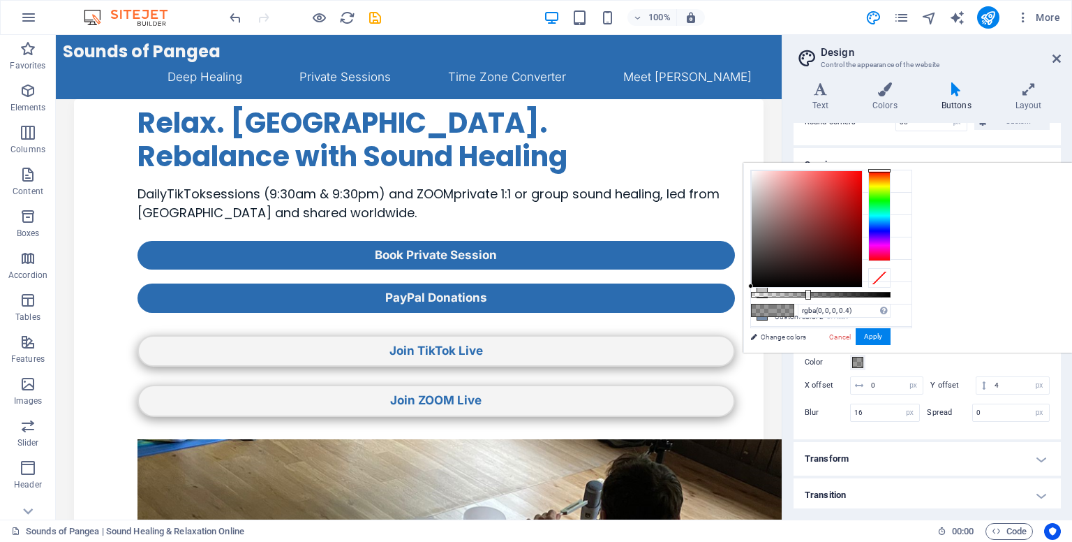
click at [882, 358] on div "Color" at bounding box center [927, 362] width 245 height 17
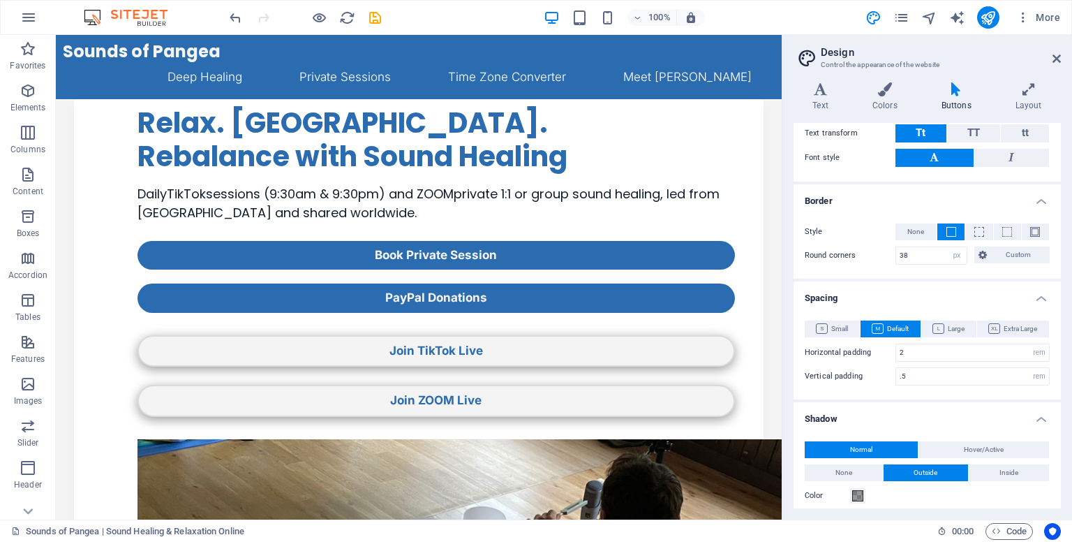
scroll to position [280, 0]
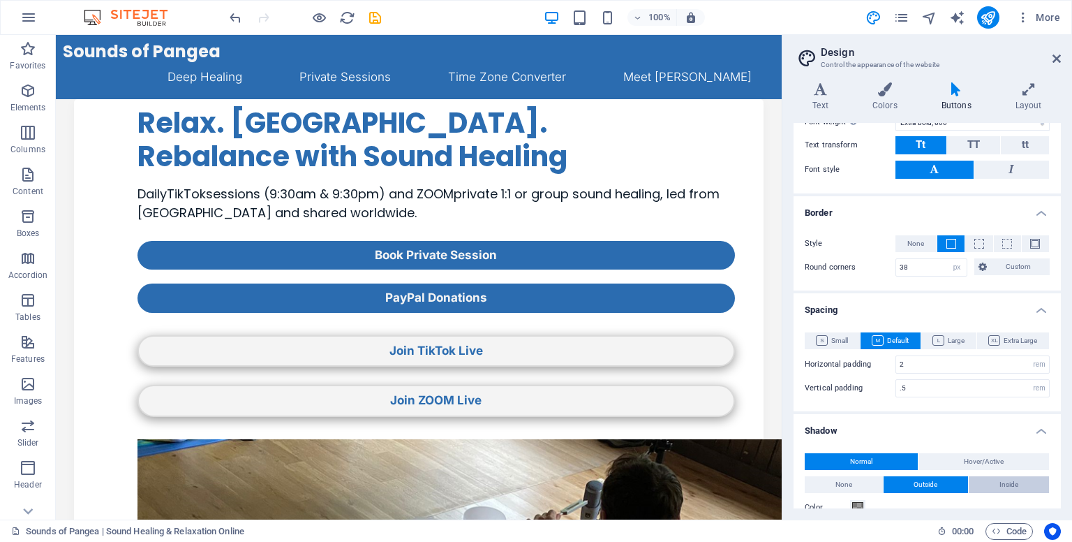
click at [983, 478] on button "Inside" at bounding box center [1009, 484] width 80 height 17
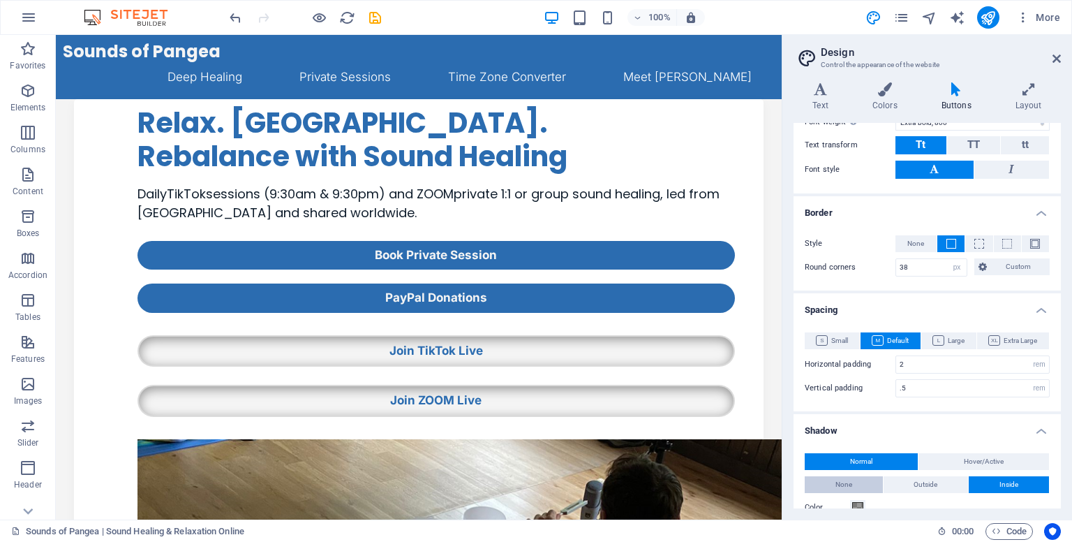
click at [852, 488] on button "None" at bounding box center [844, 484] width 78 height 17
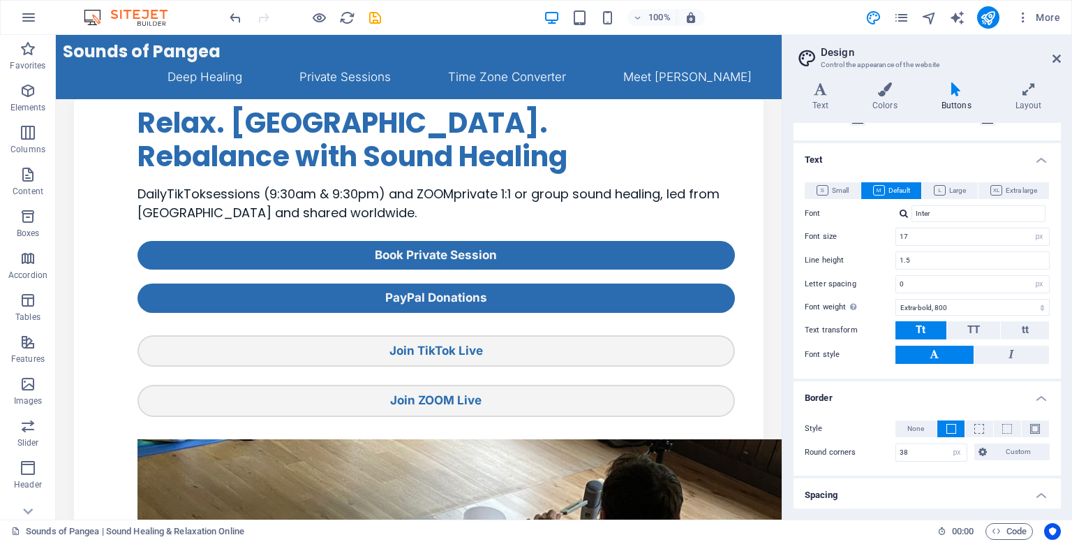
scroll to position [0, 0]
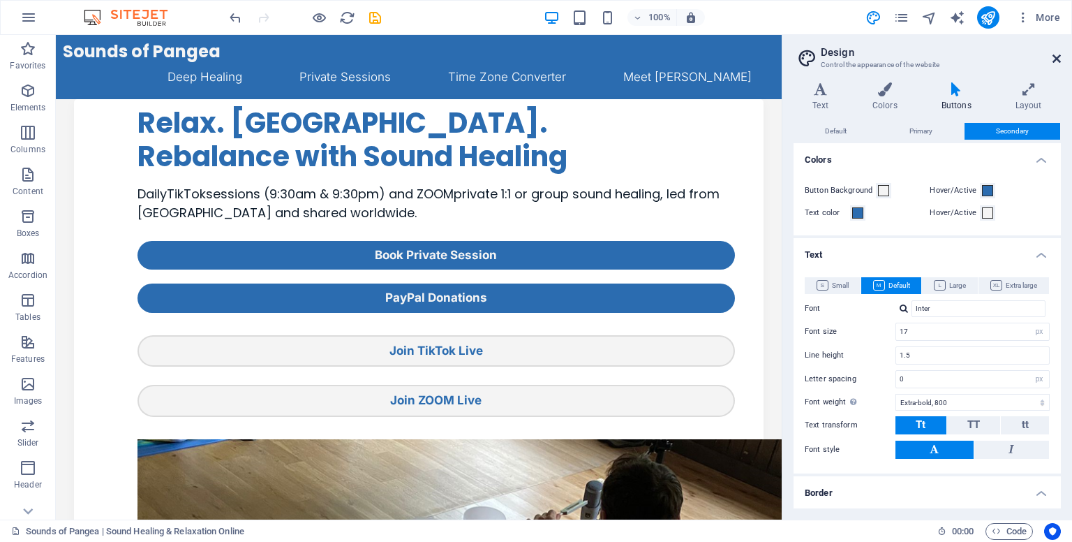
click at [1056, 59] on icon at bounding box center [1056, 58] width 8 height 11
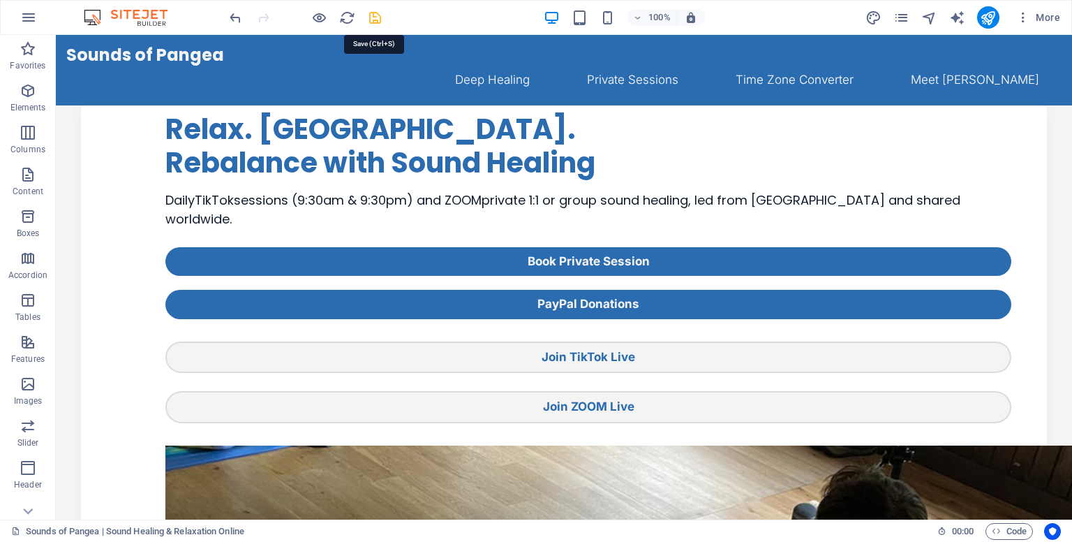
click at [373, 22] on icon "save" at bounding box center [375, 18] width 16 height 16
click at [985, 22] on icon "publish" at bounding box center [988, 18] width 16 height 16
